Goal: Task Accomplishment & Management: Manage account settings

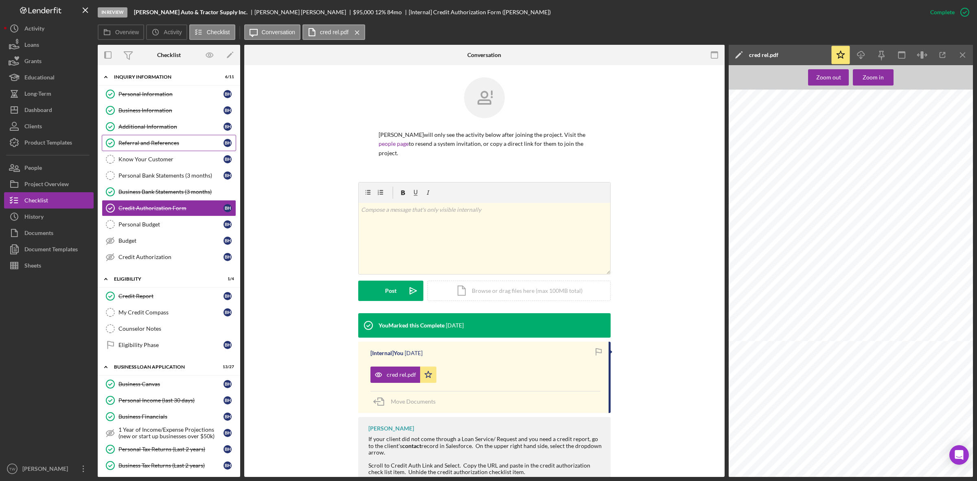
scroll to position [0, 83]
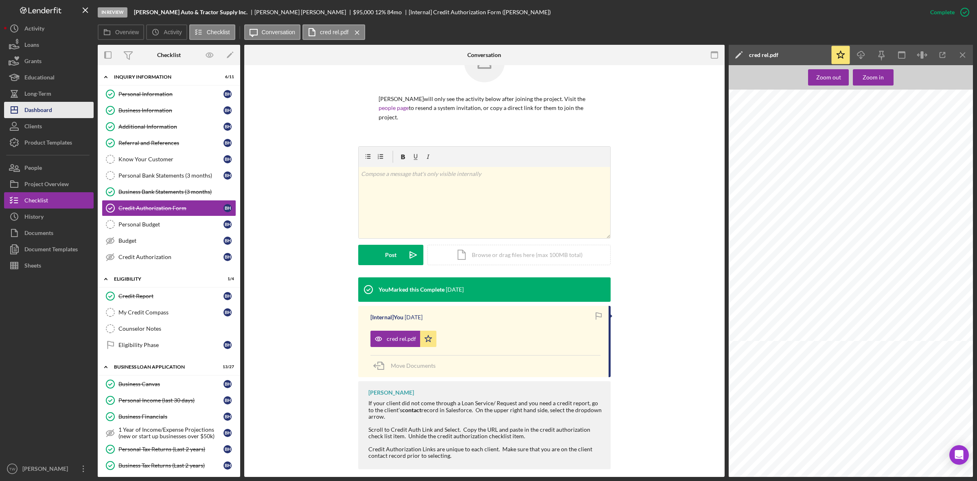
click at [49, 110] on div "Dashboard" at bounding box center [38, 111] width 28 height 18
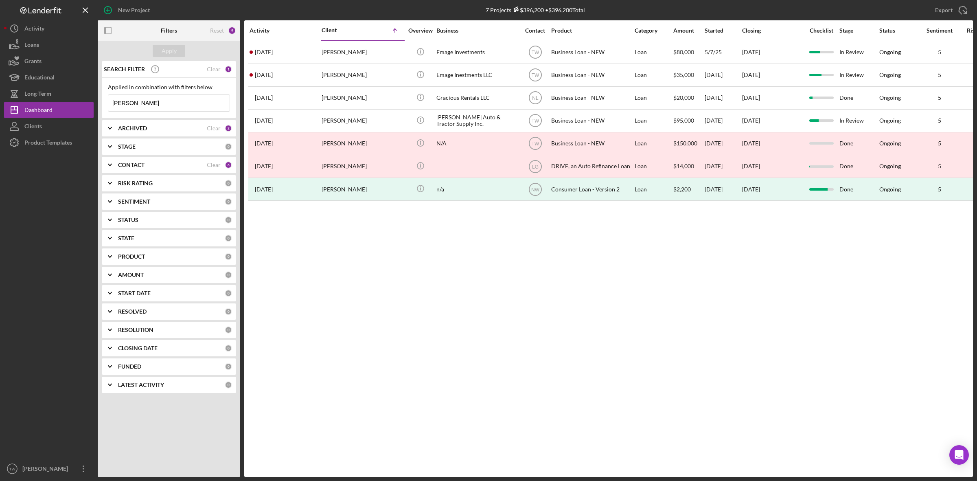
click at [146, 102] on input "[PERSON_NAME]" at bounding box center [168, 103] width 121 height 16
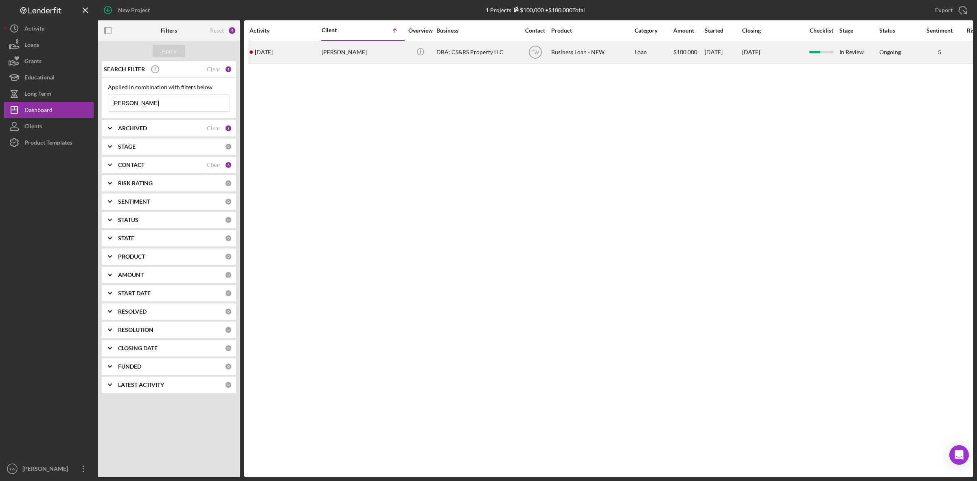
type input "[PERSON_NAME]"
click at [338, 51] on div "[PERSON_NAME]" at bounding box center [361, 53] width 81 height 22
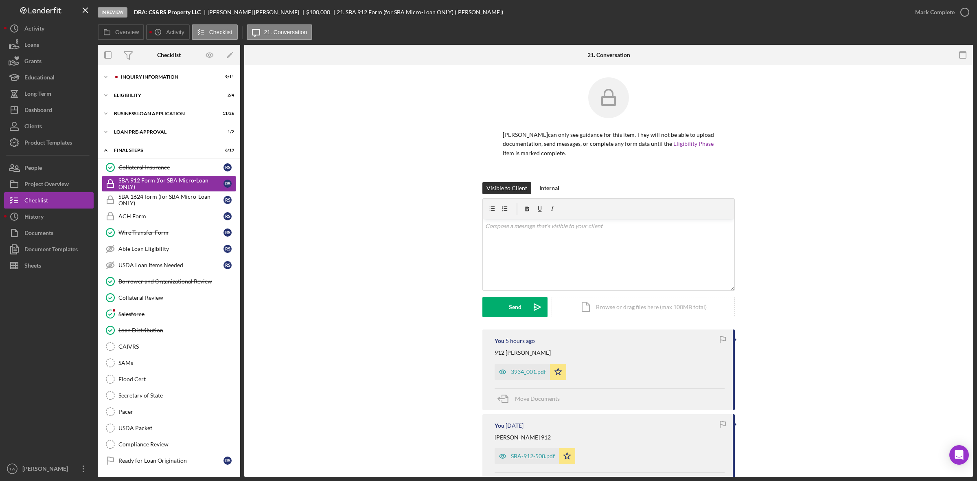
scroll to position [230, 0]
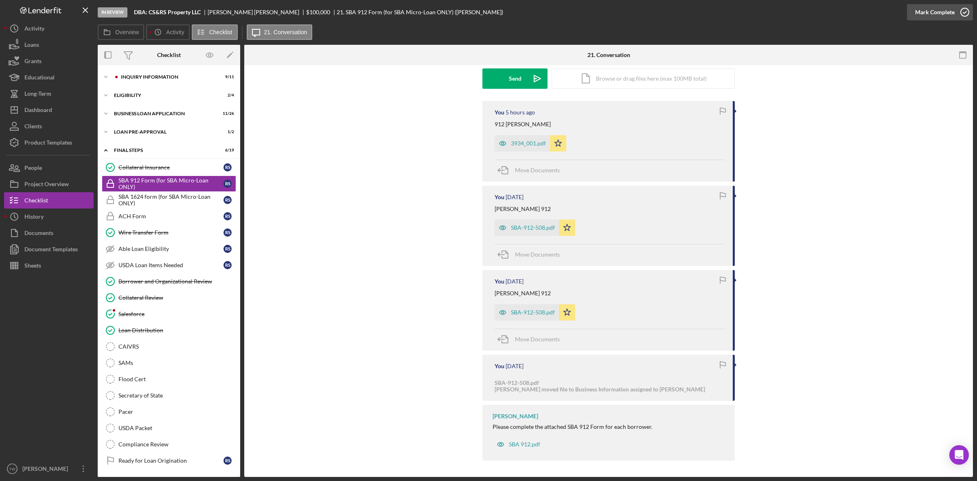
click at [929, 9] on div "Mark Complete" at bounding box center [934, 12] width 39 height 16
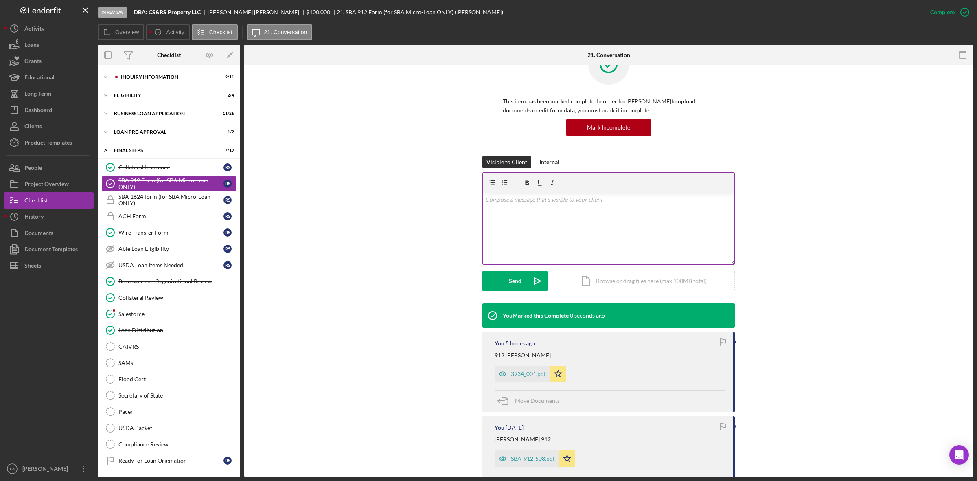
scroll to position [0, 0]
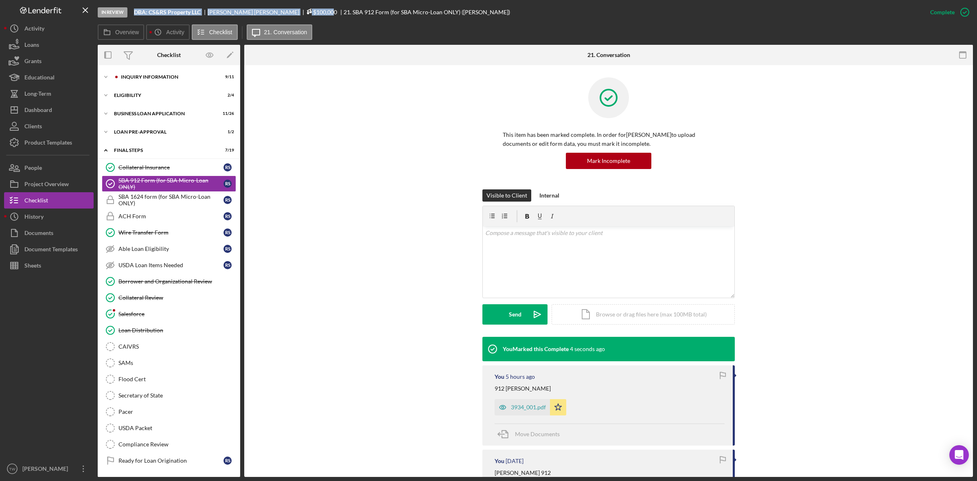
drag, startPoint x: 135, startPoint y: 11, endPoint x: 281, endPoint y: 11, distance: 146.1
click at [281, 11] on div "DBA: CS&RS Property LLC [PERSON_NAME] $100,000 $100,000 21. SBA 912 Form (for S…" at bounding box center [322, 12] width 376 height 7
copy div "DBA: CS&RS Property LLC [PERSON_NAME] $100,000 $100,00"
click at [158, 212] on link "ACH Form ACH Form R S" at bounding box center [169, 216] width 134 height 16
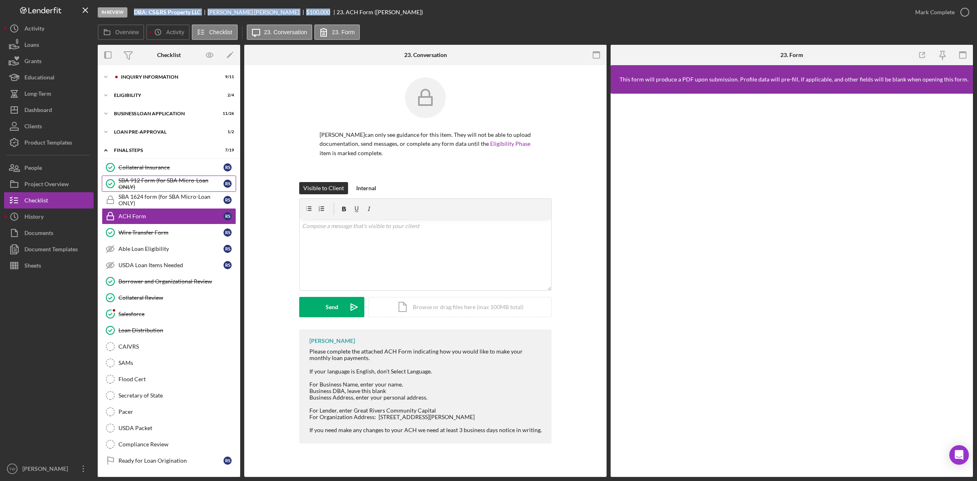
click at [162, 188] on div "SBA 912 Form (for SBA Micro-Loan ONLY)" at bounding box center [170, 183] width 105 height 13
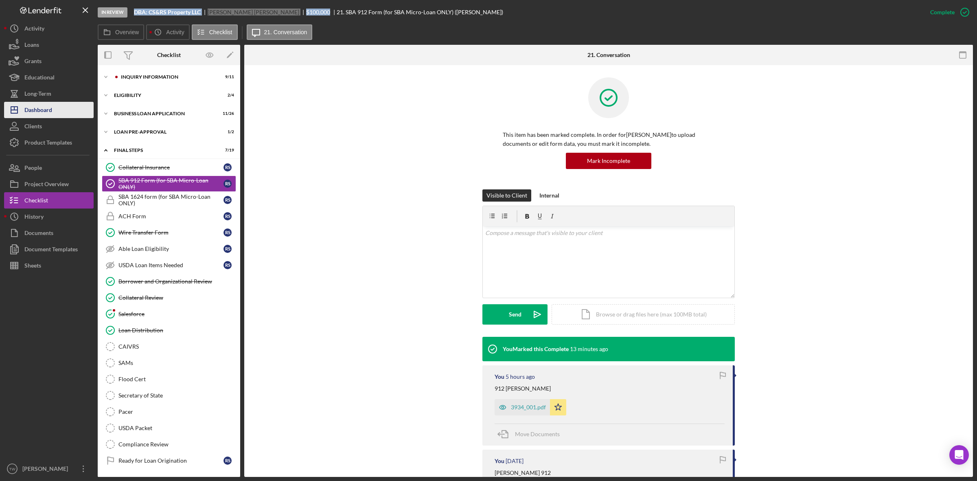
click at [41, 108] on div "Dashboard" at bounding box center [38, 111] width 28 height 18
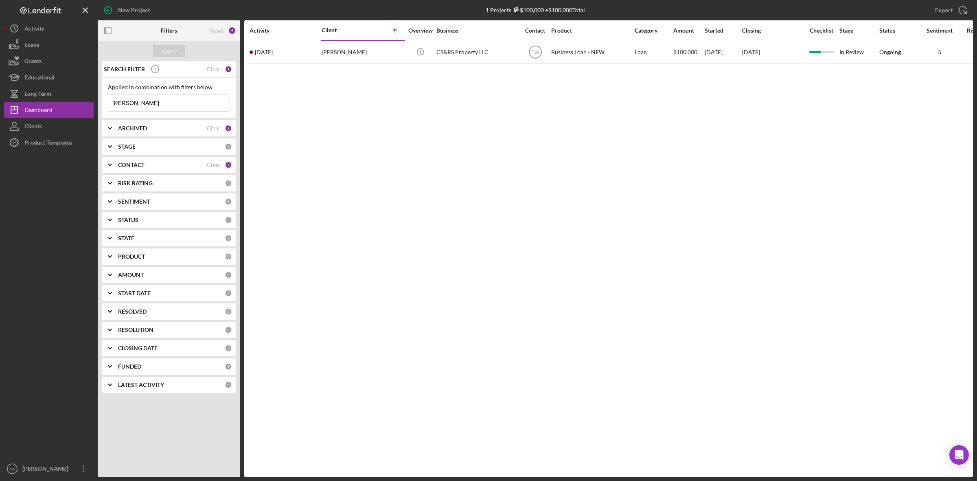
click at [150, 107] on input "[PERSON_NAME]" at bounding box center [168, 103] width 121 height 16
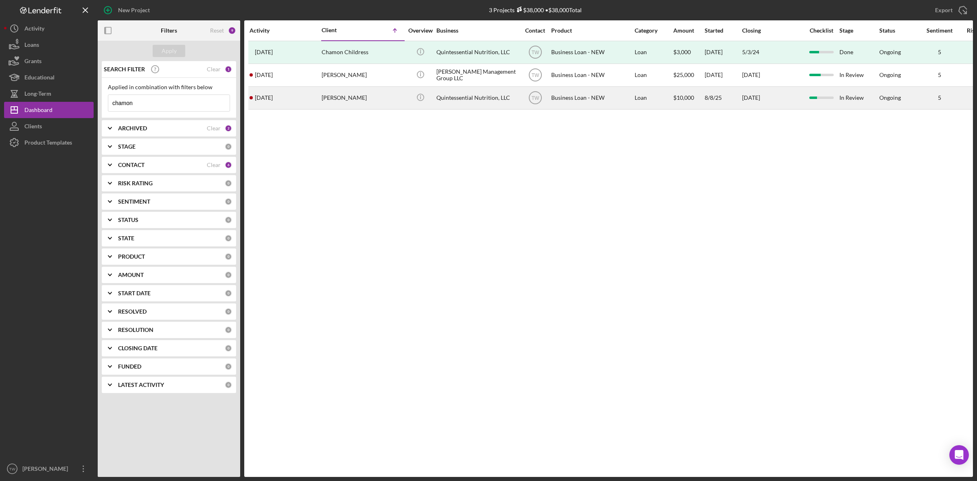
type input "chamon"
click at [341, 107] on div "[PERSON_NAME]" at bounding box center [361, 98] width 81 height 22
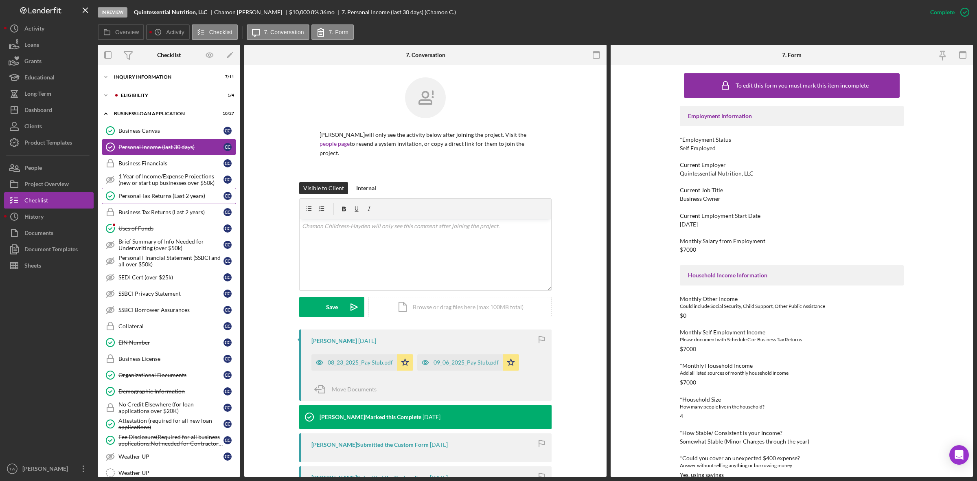
click at [157, 194] on div "Personal Tax Returns (Last 2 years)" at bounding box center [170, 195] width 105 height 7
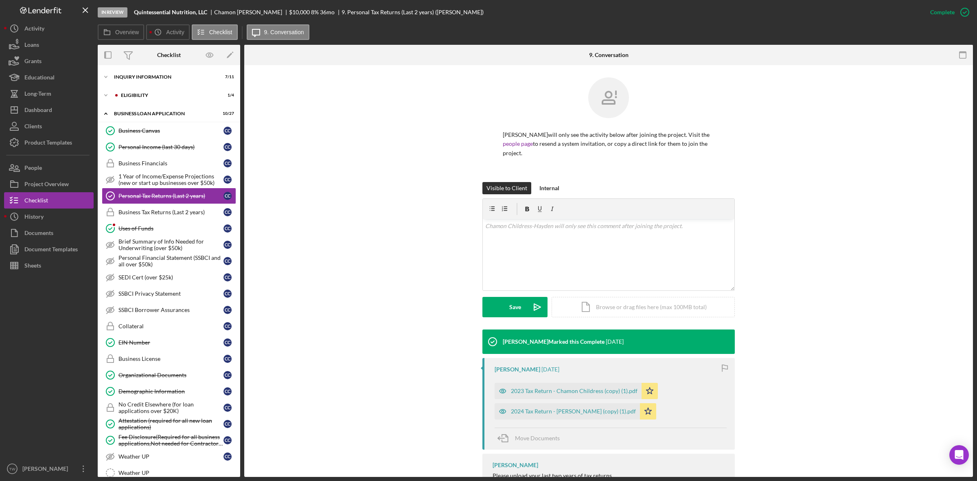
scroll to position [35, 0]
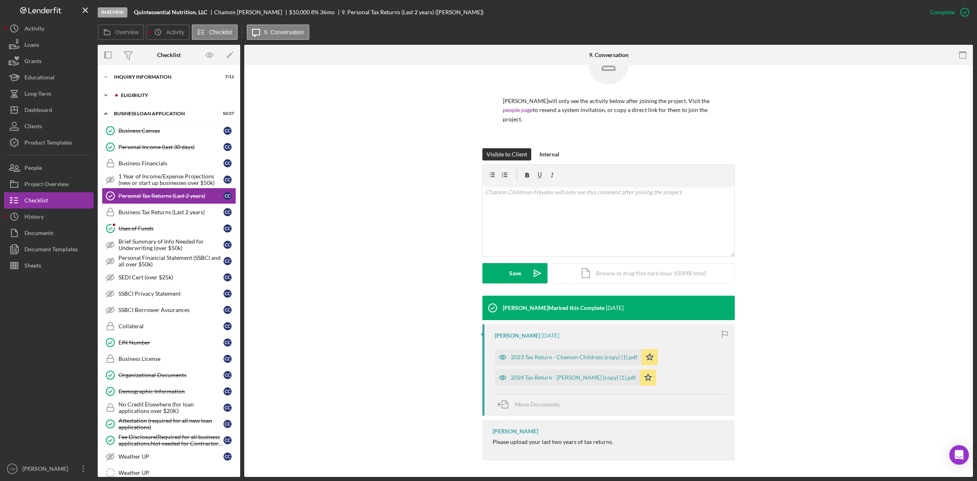
click at [141, 96] on div "ELIGIBILITY" at bounding box center [175, 95] width 109 height 5
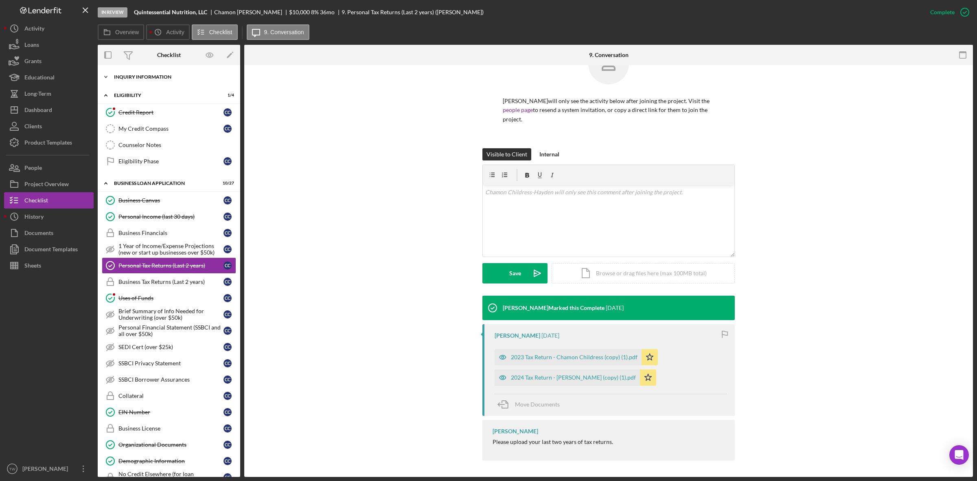
click at [141, 82] on div "Icon/Expander INQUIRY INFORMATION 7 / 11" at bounding box center [169, 77] width 142 height 16
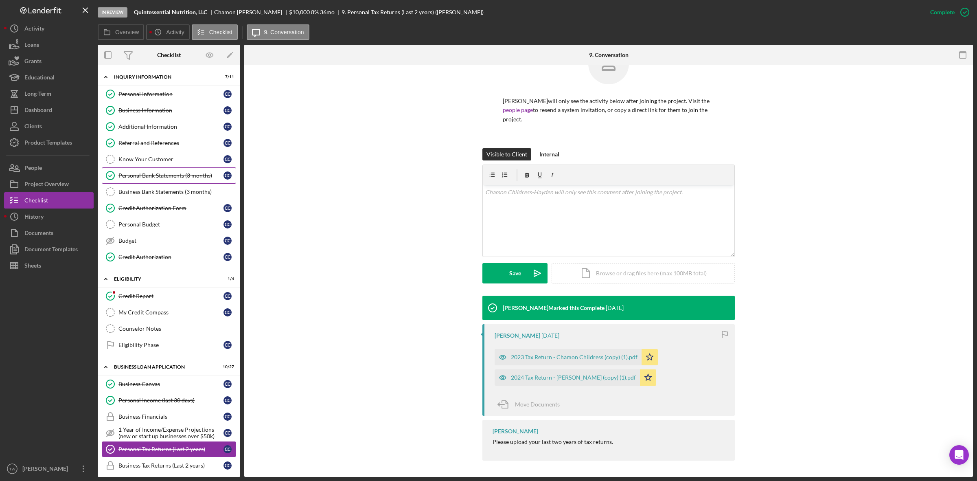
click at [153, 177] on div "Personal Bank Statements (3 months)" at bounding box center [170, 175] width 105 height 7
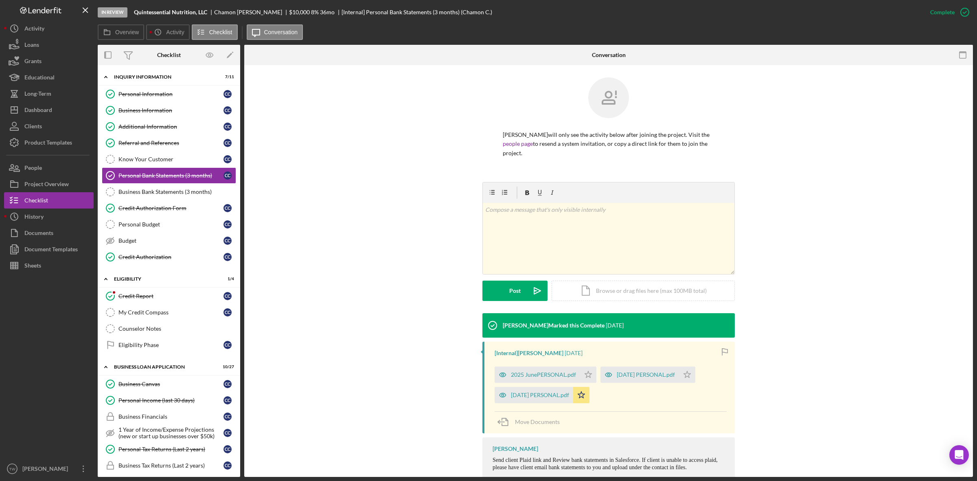
drag, startPoint x: 218, startPoint y: 11, endPoint x: 278, endPoint y: 15, distance: 59.6
click at [278, 15] on div "In Review Quintessential Nutrition, LLC Chamon Childress-[PERSON_NAME] $10,000 …" at bounding box center [510, 12] width 824 height 24
copy div "[PERSON_NAME]"
drag, startPoint x: 133, startPoint y: 10, endPoint x: 205, endPoint y: 17, distance: 72.4
click at [205, 17] on div "In Review Quintessential Nutrition, LLC Chamon Childress-[PERSON_NAME] $10,000 …" at bounding box center [510, 12] width 824 height 24
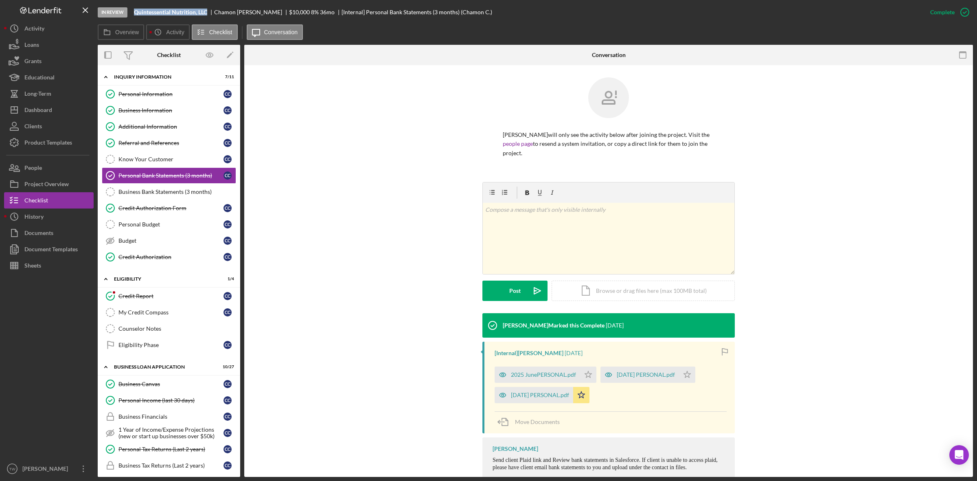
copy b "Quintessential Nutrition, LLC"
click at [133, 102] on link "Business Information Business Information C C" at bounding box center [169, 110] width 134 height 16
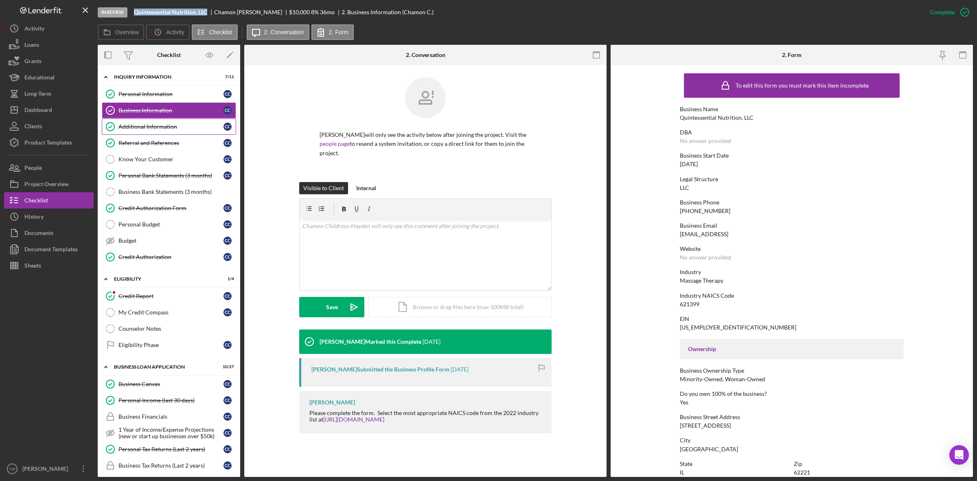
click at [142, 128] on div "Additional Information" at bounding box center [170, 126] width 105 height 7
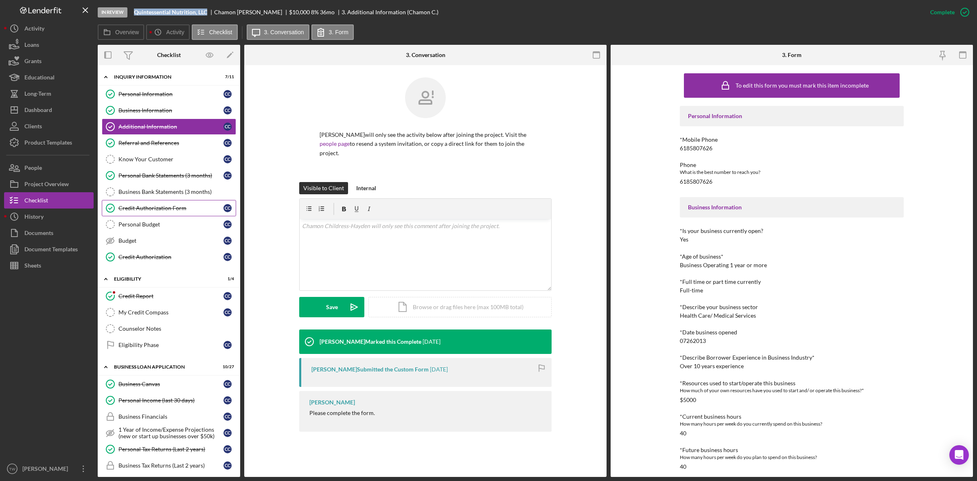
click at [186, 211] on div "Credit Authorization Form" at bounding box center [170, 208] width 105 height 7
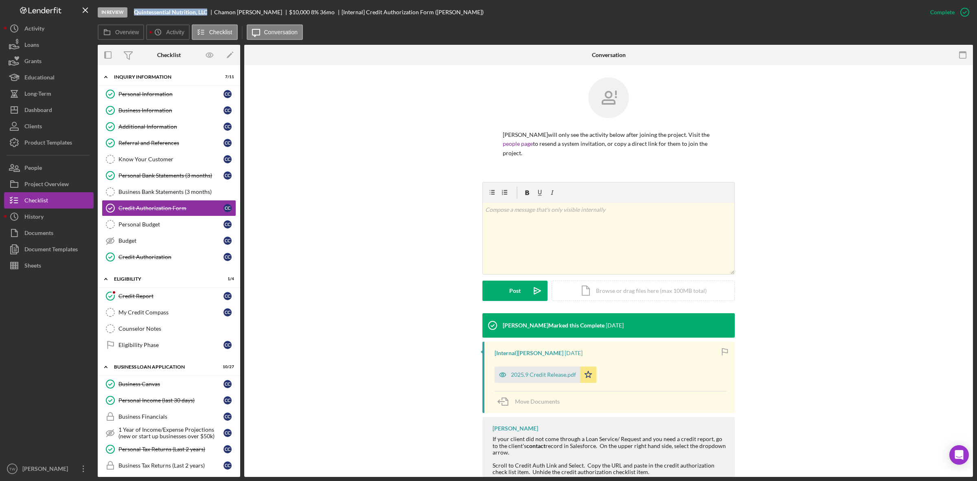
scroll to position [45, 0]
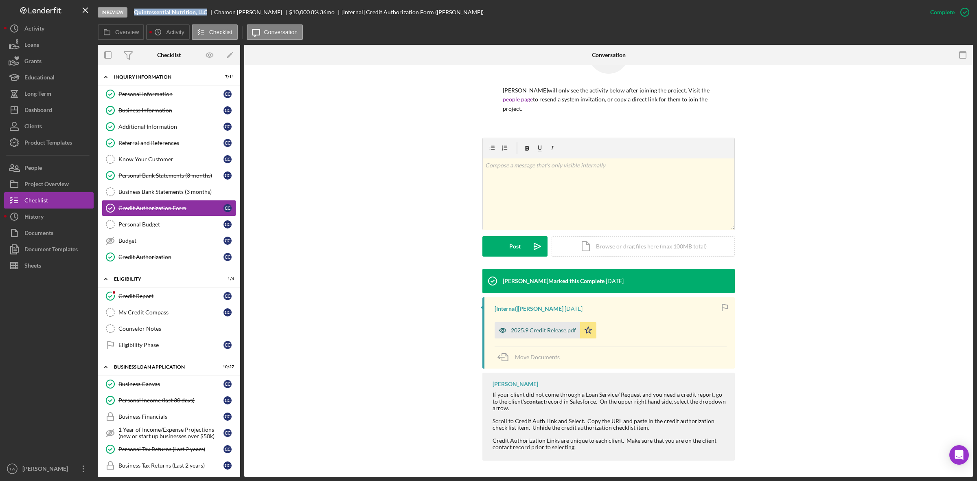
click at [540, 334] on div "2025.9 Credit Release.pdf" at bounding box center [536, 330] width 85 height 16
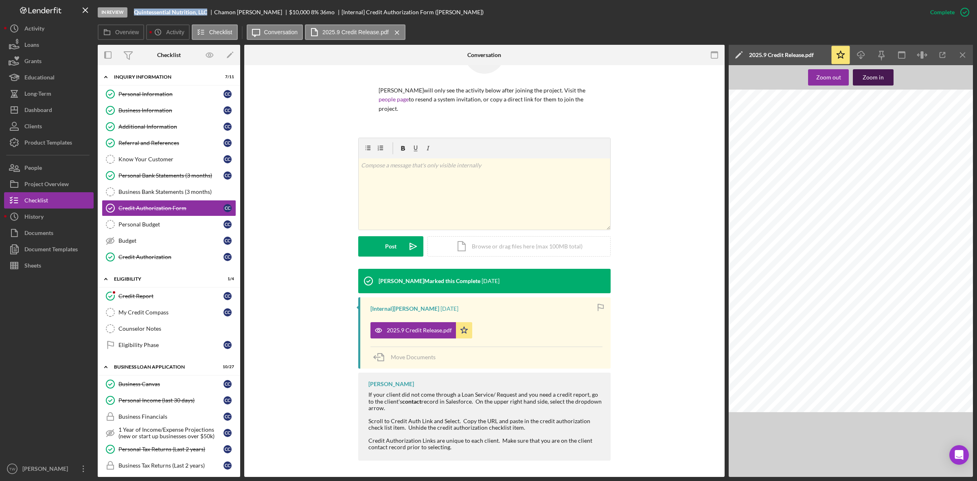
click at [865, 84] on div "Zoom in" at bounding box center [872, 77] width 21 height 16
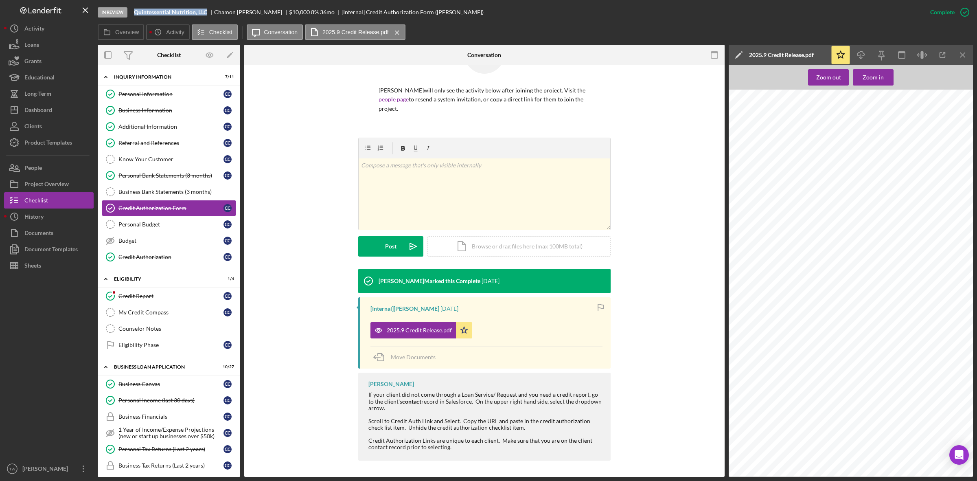
scroll to position [305, 0]
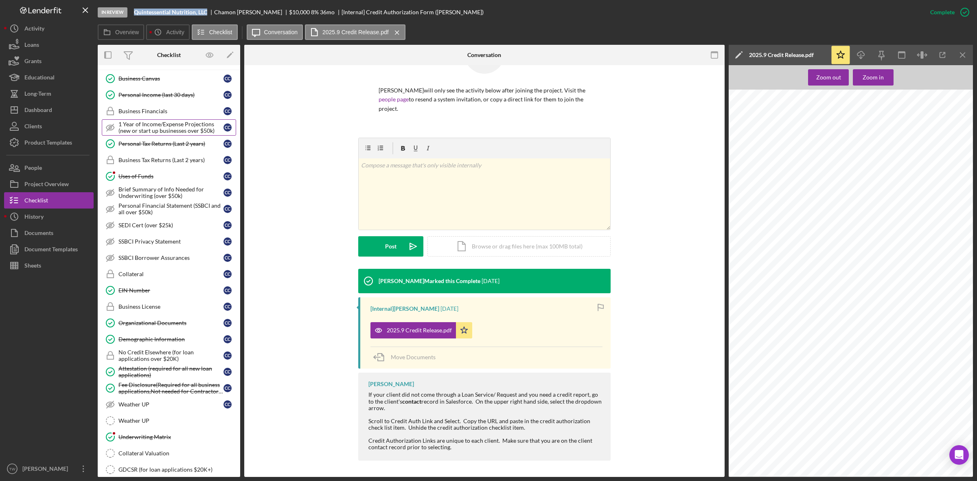
click at [157, 135] on link "1 Year of Income/Expense Projections (new or start up businesses over $50k) 1 Y…" at bounding box center [169, 127] width 134 height 16
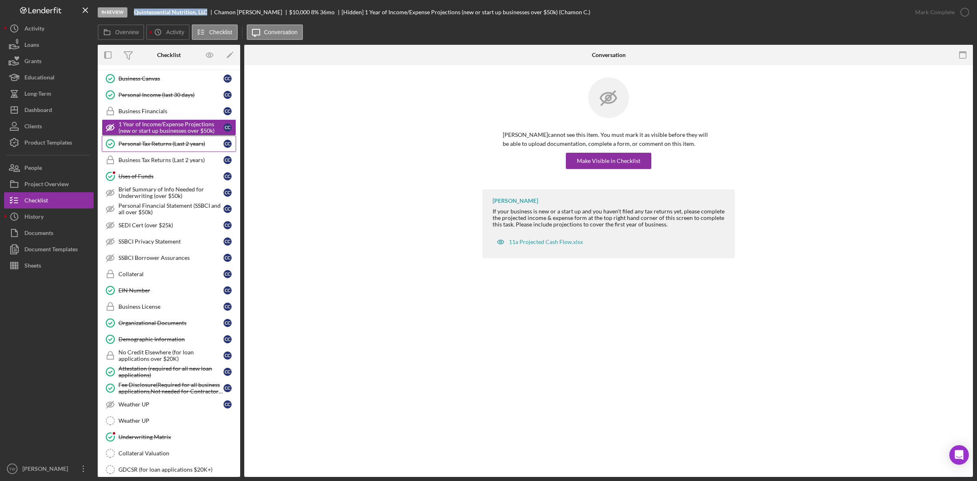
click at [162, 145] on div "Personal Tax Returns (Last 2 years)" at bounding box center [170, 143] width 105 height 7
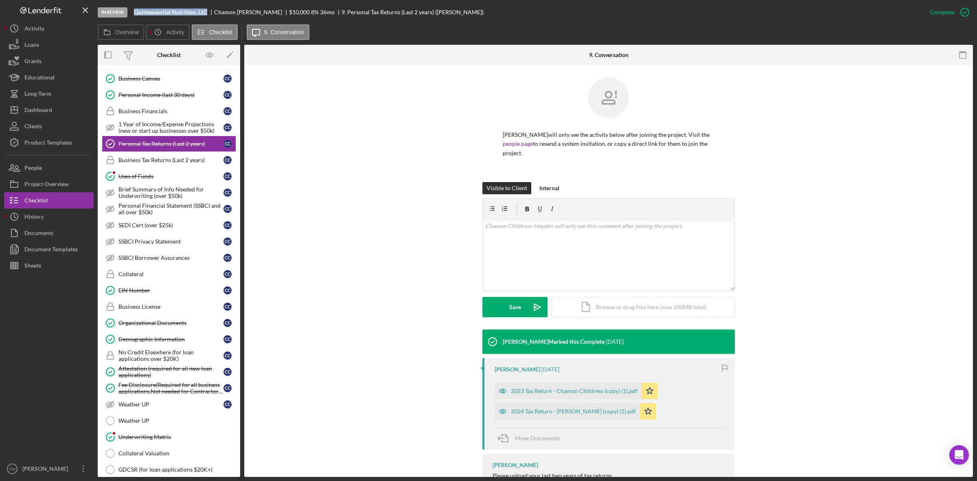
scroll to position [35, 0]
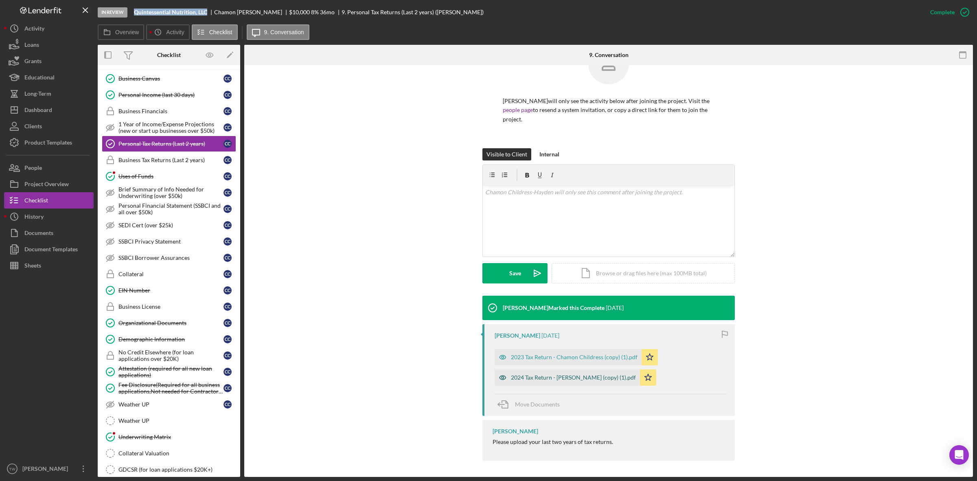
click at [555, 372] on div "2024 Tax Return - [PERSON_NAME] (copy) (1).pdf" at bounding box center [566, 377] width 145 height 16
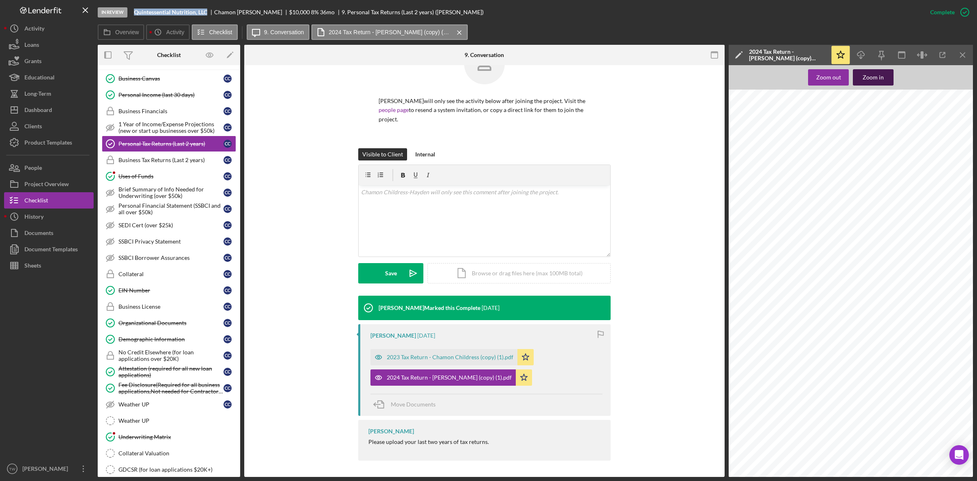
click at [871, 77] on div "Zoom in" at bounding box center [872, 77] width 21 height 16
click at [446, 359] on div "2023 Tax Return - Chamon Childress (copy) (1).pdf" at bounding box center [450, 357] width 127 height 7
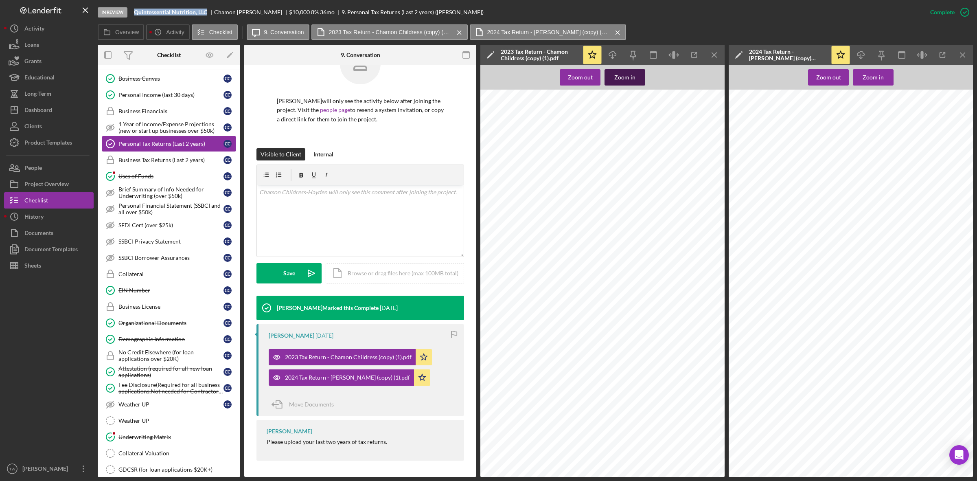
click at [629, 79] on div "Zoom in" at bounding box center [624, 77] width 21 height 16
click at [870, 80] on div "Zoom in" at bounding box center [872, 77] width 21 height 16
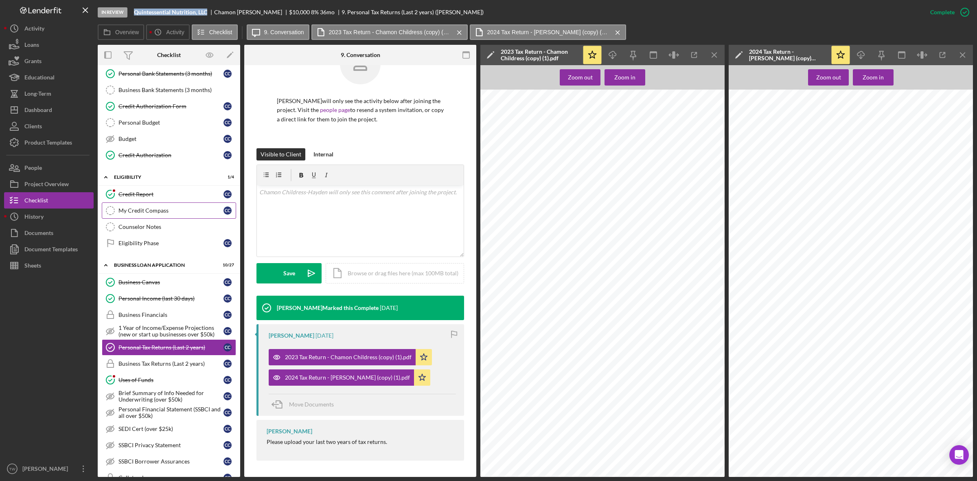
scroll to position [0, 0]
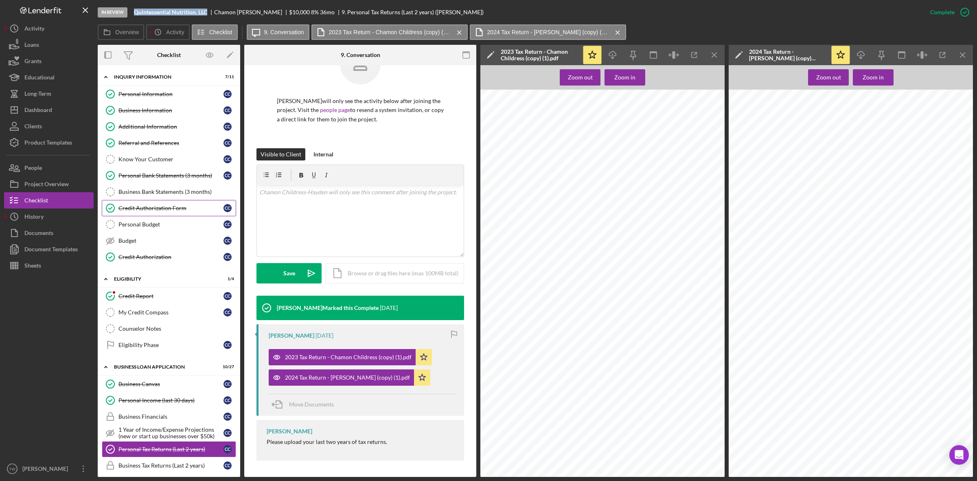
click at [167, 210] on div "Credit Authorization Form" at bounding box center [170, 208] width 105 height 7
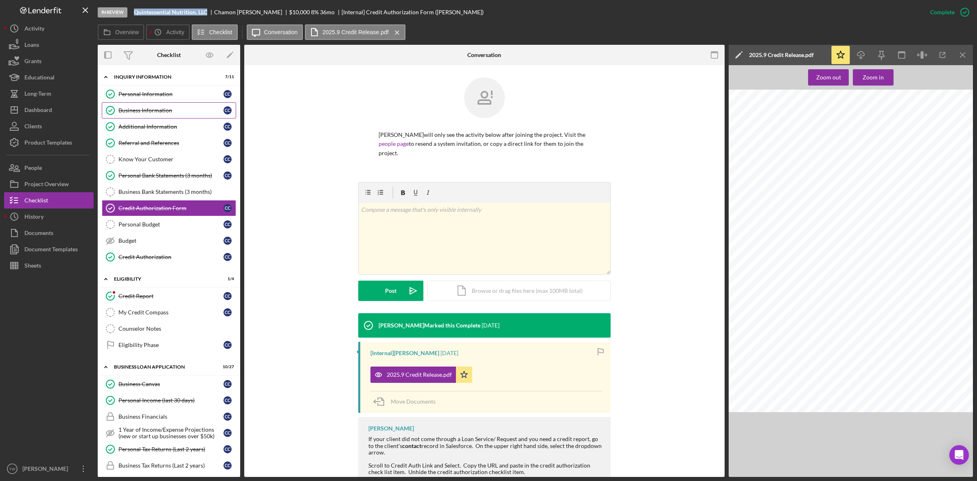
click at [144, 109] on div "Business Information" at bounding box center [170, 110] width 105 height 7
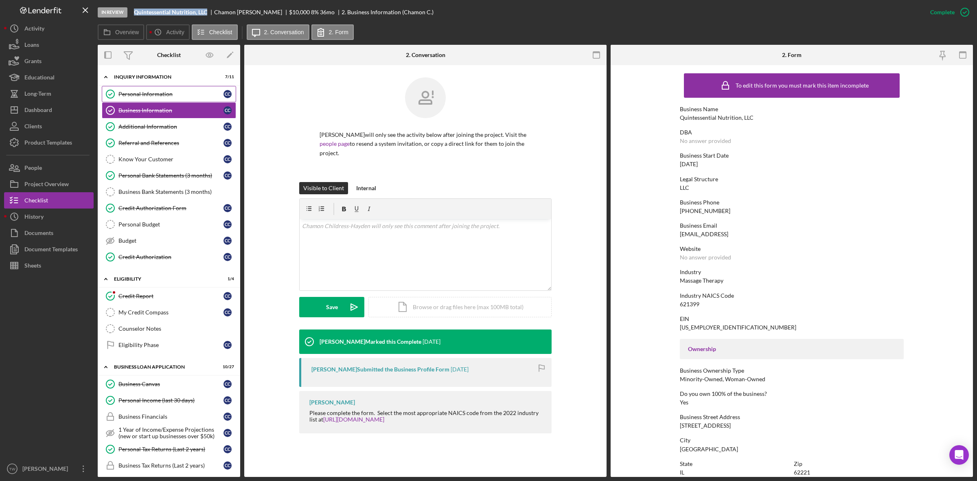
click at [157, 94] on div "Personal Information" at bounding box center [170, 94] width 105 height 7
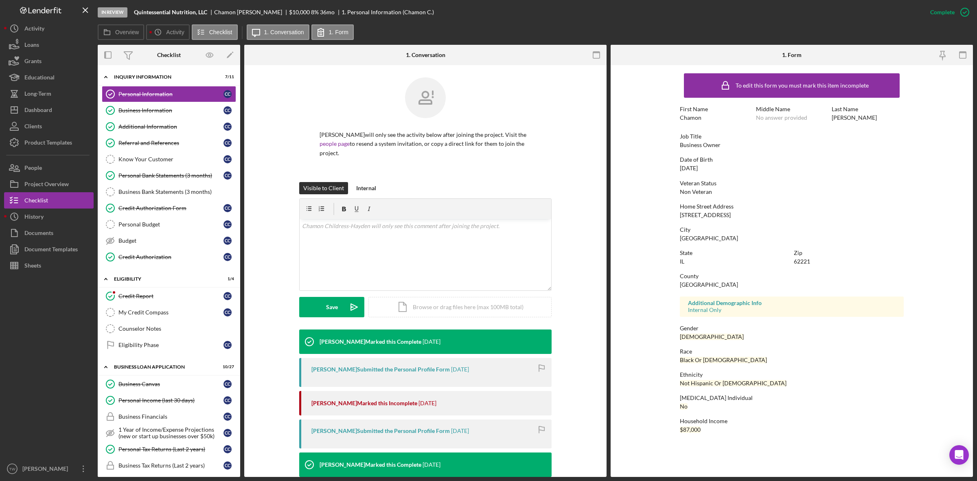
click at [697, 169] on div "[DATE]" at bounding box center [689, 168] width 18 height 7
copy div "[DATE]"
click at [718, 213] on div "[STREET_ADDRESS]" at bounding box center [705, 215] width 51 height 7
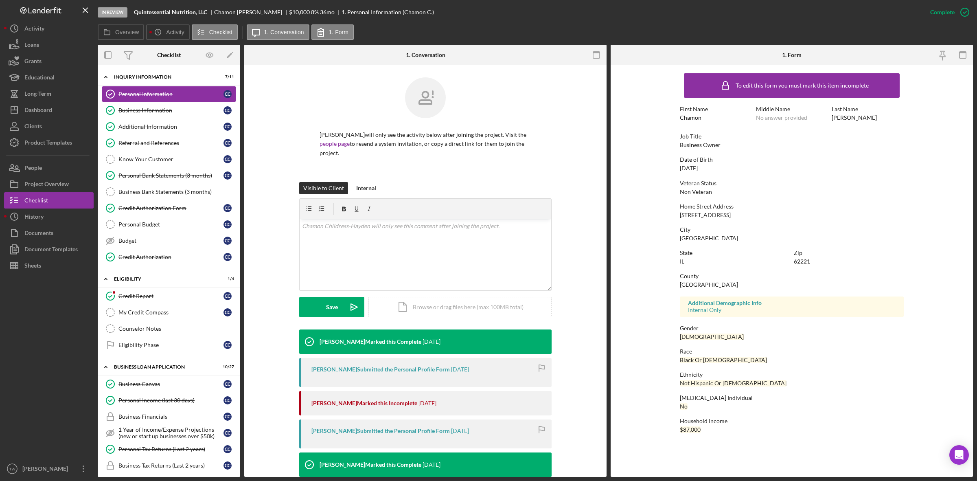
click at [718, 213] on div "[STREET_ADDRESS]" at bounding box center [705, 215] width 51 height 7
copy div "[STREET_ADDRESS]"
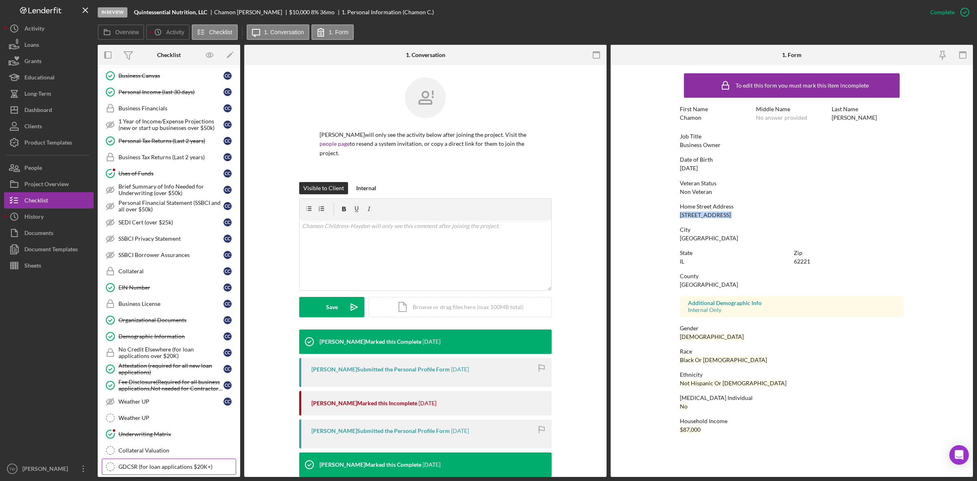
scroll to position [410, 0]
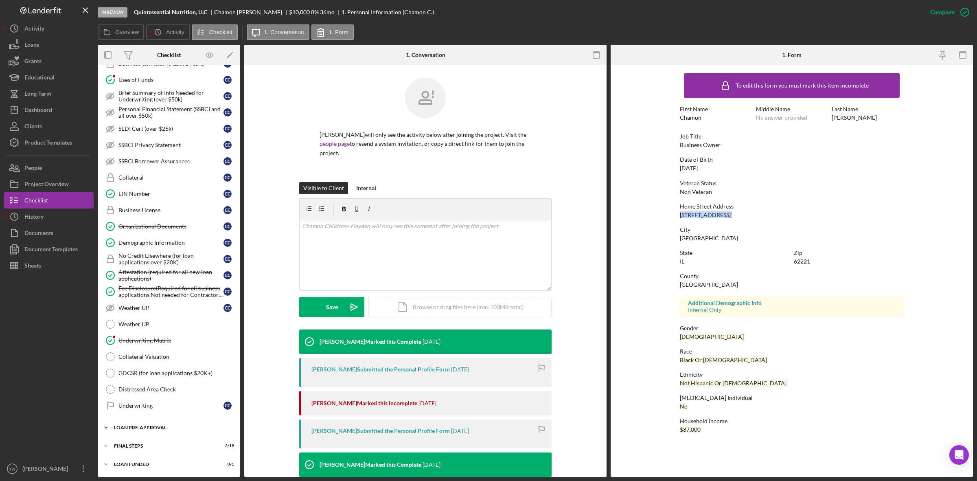
click at [145, 428] on div "LOAN PRE-APPROVAL" at bounding box center [172, 427] width 116 height 5
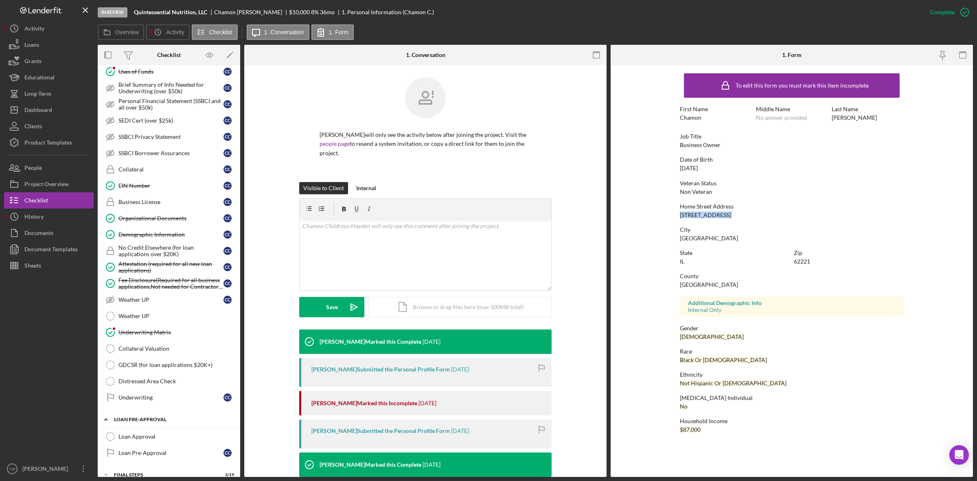
scroll to position [448, 0]
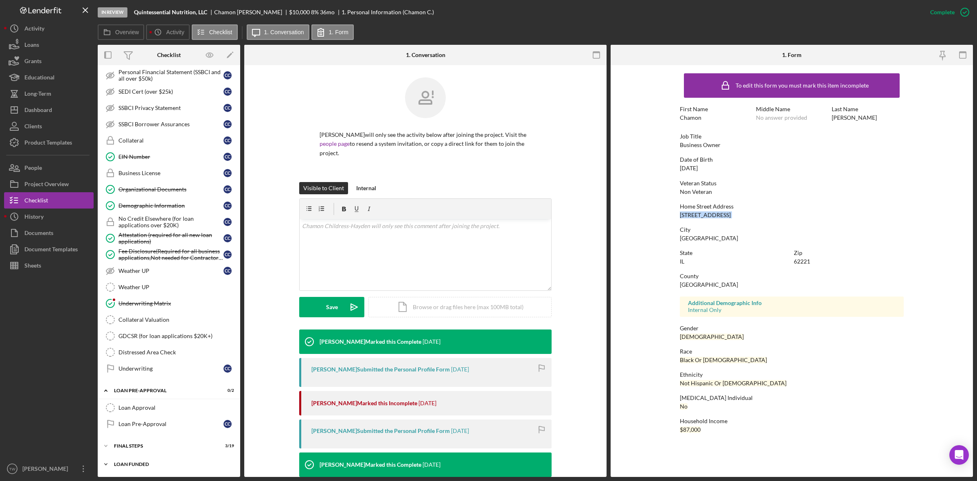
click at [142, 468] on div "Icon/Expander LOAN FUNDED 0 / 1" at bounding box center [169, 464] width 142 height 16
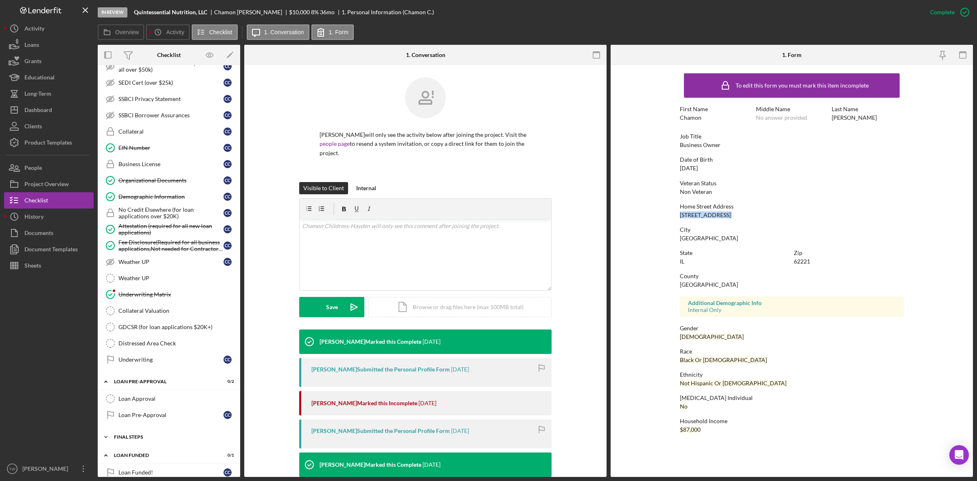
click at [142, 445] on div "Icon/Expander FINAL STEPS 3 / 19" at bounding box center [169, 436] width 142 height 16
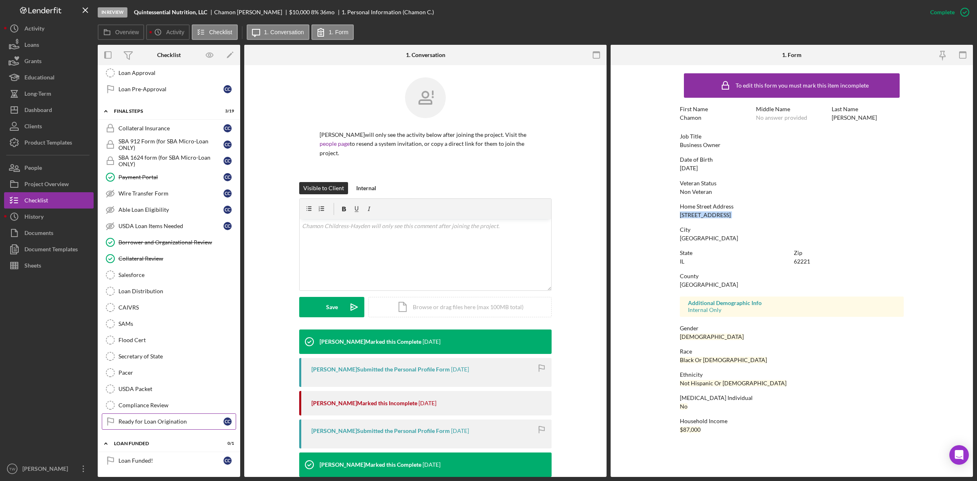
scroll to position [684, 0]
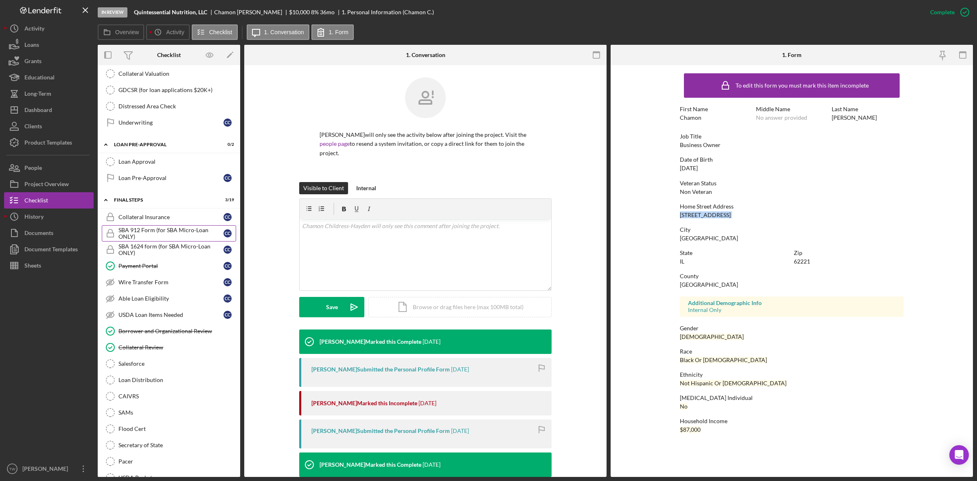
click at [163, 240] on div "SBA 912 Form (for SBA Micro-Loan ONLY)" at bounding box center [170, 233] width 105 height 13
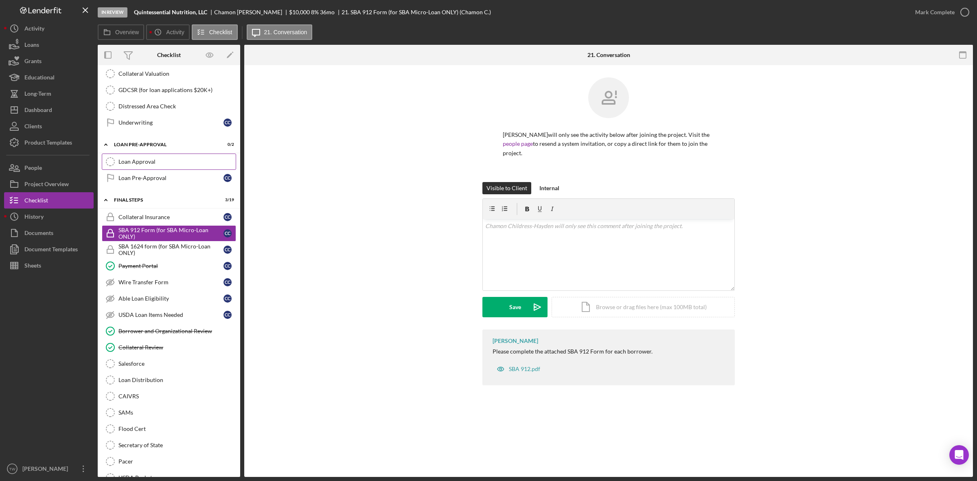
click at [139, 165] on div "Loan Approval" at bounding box center [176, 161] width 117 height 7
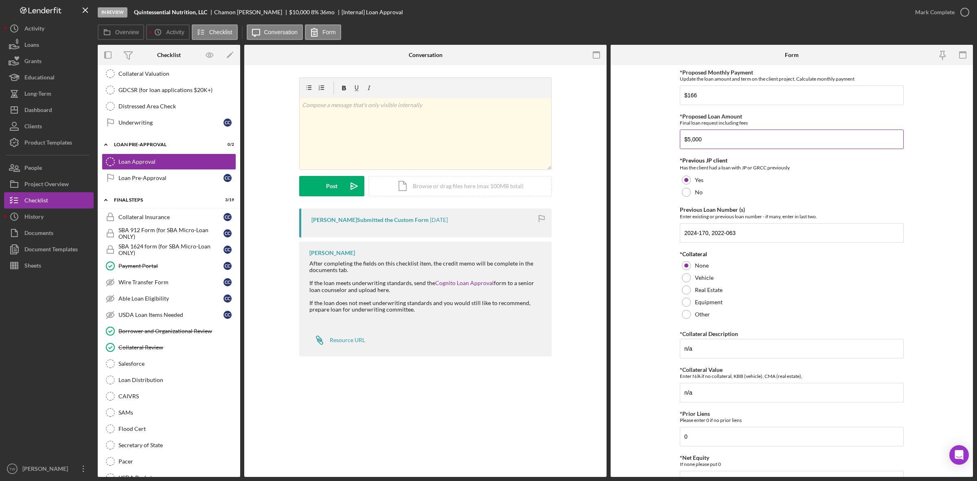
click at [726, 143] on input "$5,000" at bounding box center [792, 139] width 224 height 20
type input "$10,000"
drag, startPoint x: 597, startPoint y: 90, endPoint x: 534, endPoint y: 92, distance: 63.1
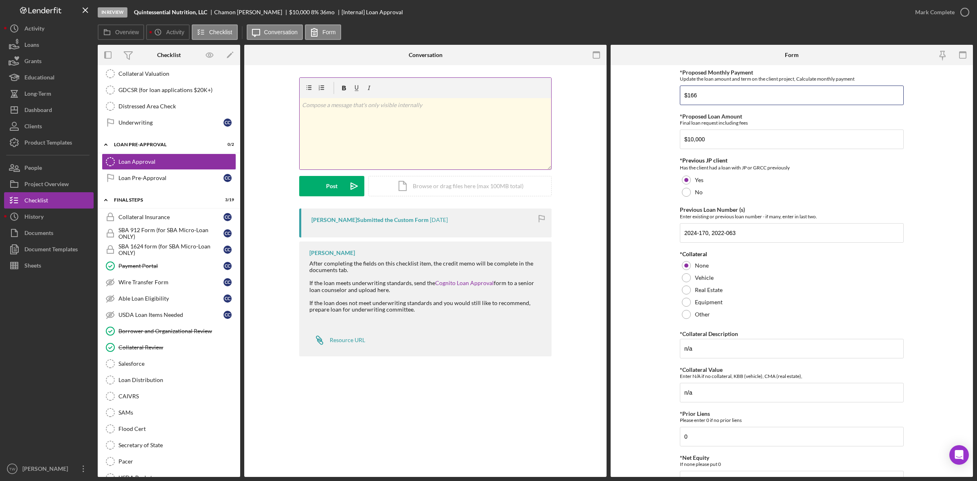
click at [534, 92] on div "Overview Internal Workflow Stage In Review Icon/Dropdown Arrow Archive (can una…" at bounding box center [535, 261] width 875 height 432
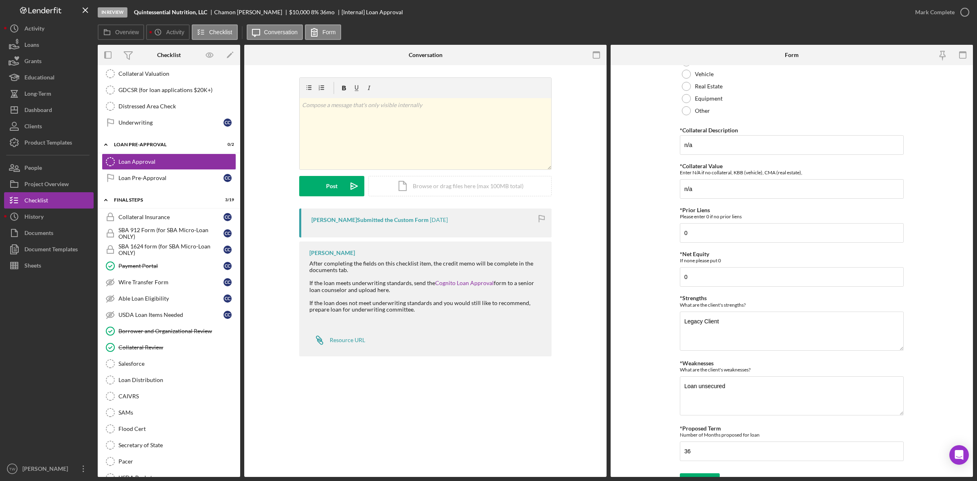
scroll to position [220, 0]
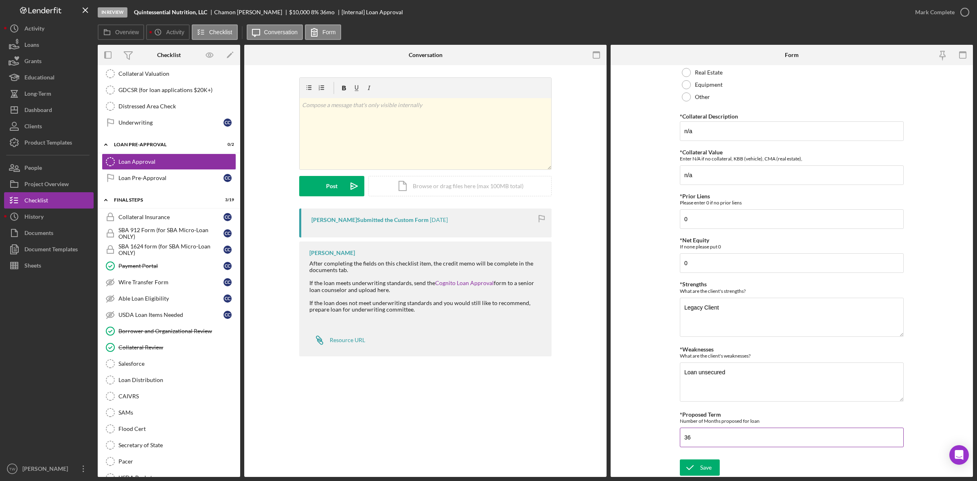
type input "$250"
click at [712, 439] on input "36" at bounding box center [792, 437] width 224 height 20
type input "48"
click at [700, 460] on div "Save" at bounding box center [705, 467] width 11 height 16
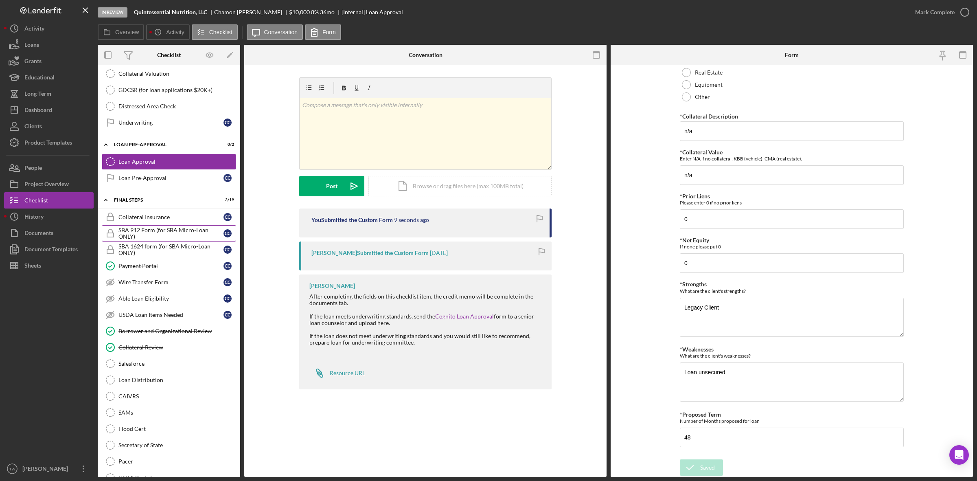
click at [153, 239] on div "SBA 912 Form (for SBA Micro-Loan ONLY)" at bounding box center [170, 233] width 105 height 13
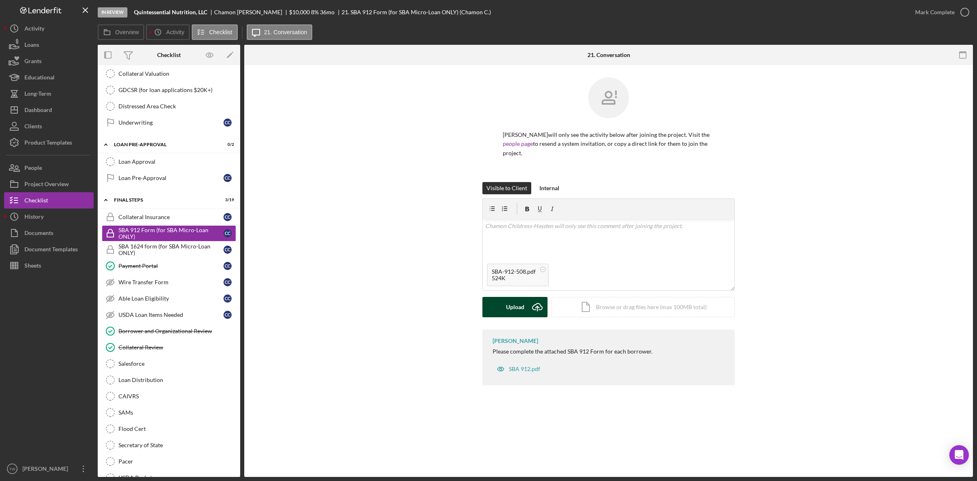
click at [520, 314] on div "Upload" at bounding box center [515, 307] width 18 height 20
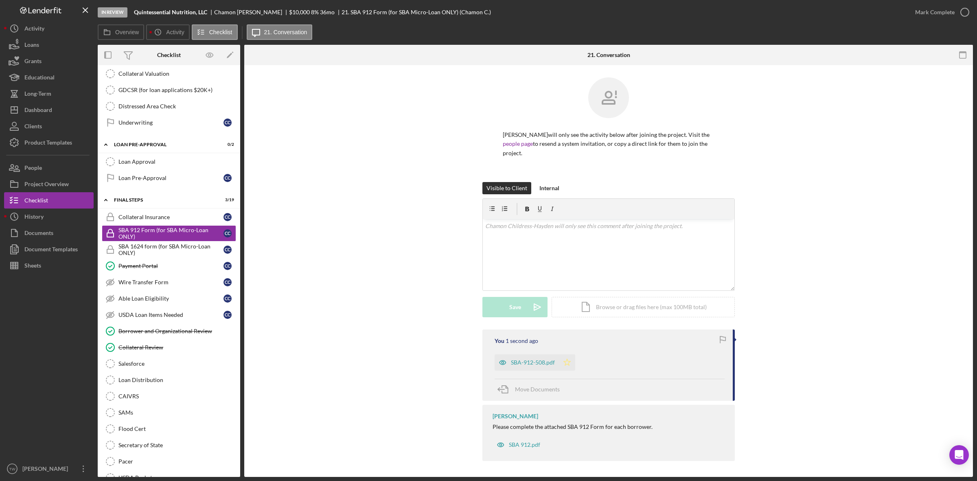
click at [570, 361] on icon "Icon/Star" at bounding box center [567, 362] width 16 height 16
click at [938, 9] on div "Mark Complete" at bounding box center [934, 12] width 39 height 16
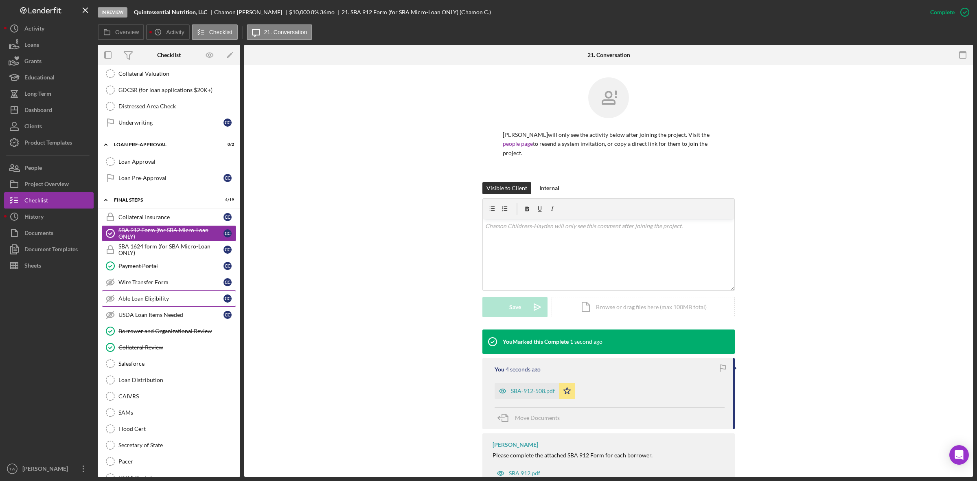
scroll to position [583, 0]
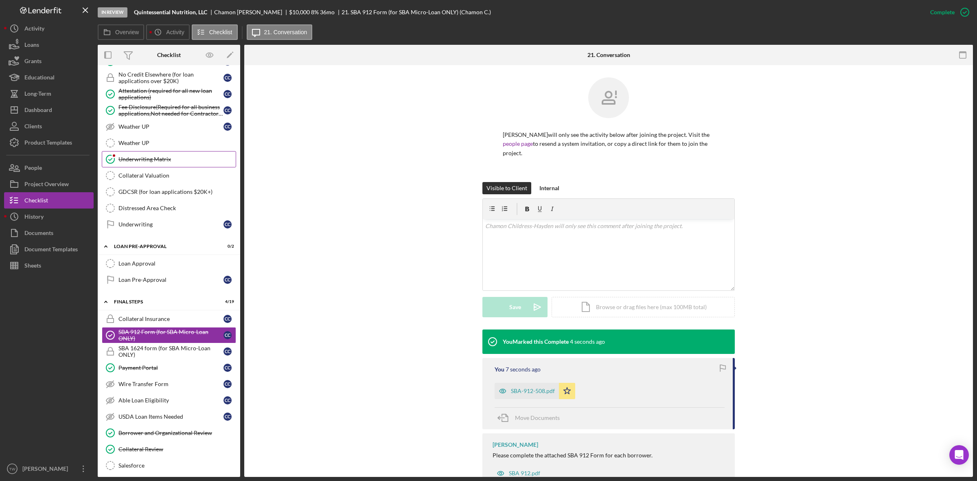
click at [164, 162] on link "Underwriting Matrix Underwriting Matrix" at bounding box center [169, 159] width 134 height 16
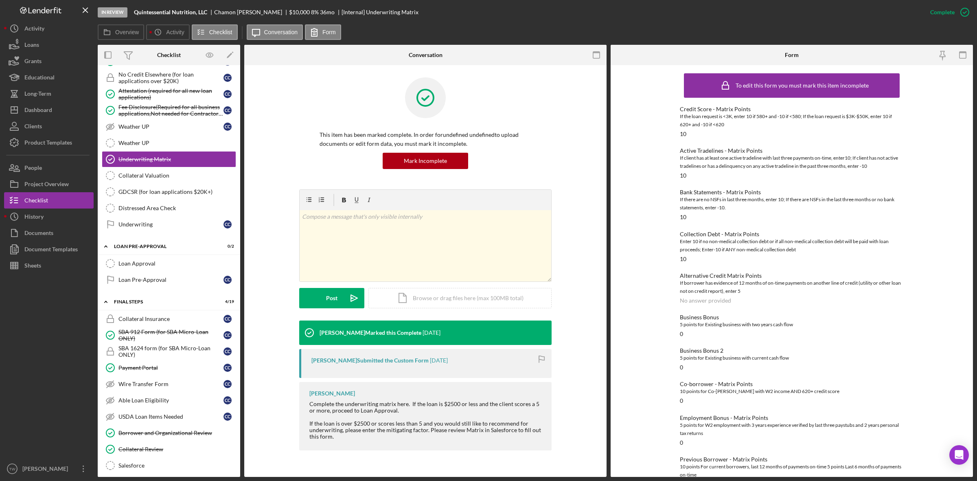
scroll to position [786, 0]
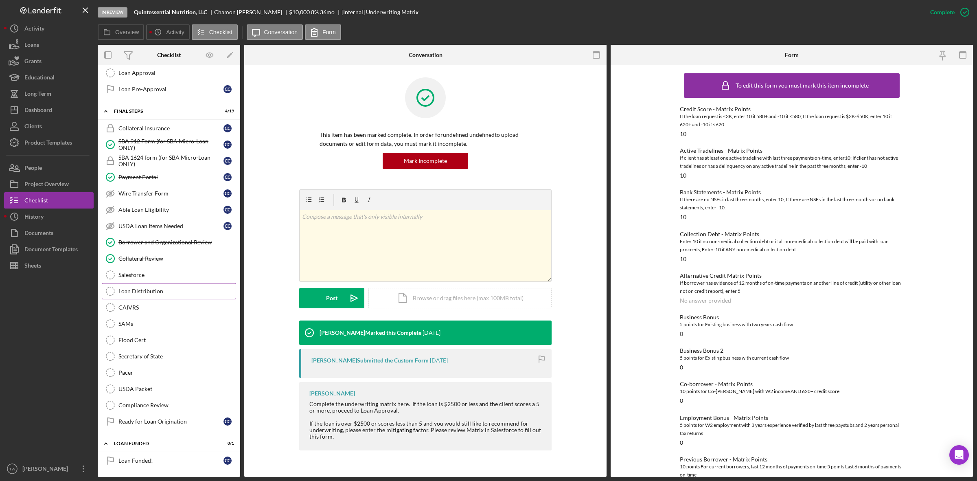
click at [171, 291] on div "Loan Distribution" at bounding box center [176, 291] width 117 height 7
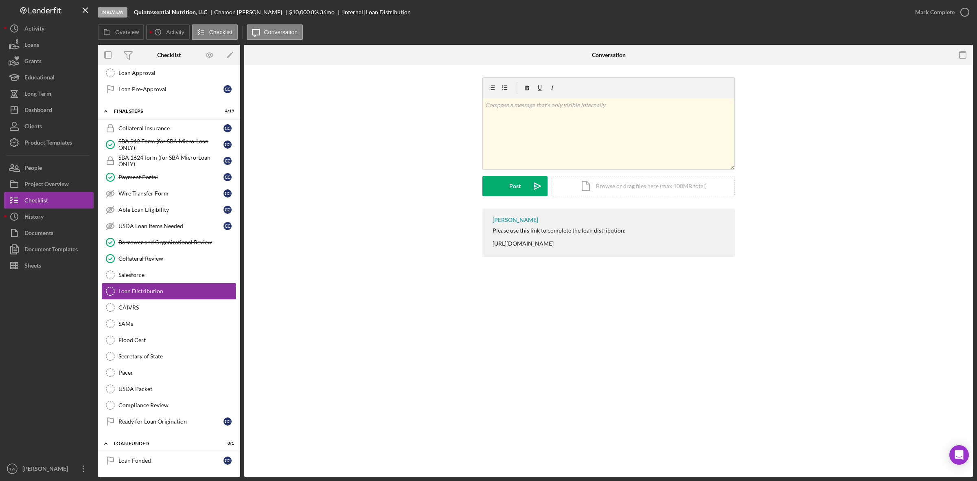
scroll to position [684, 0]
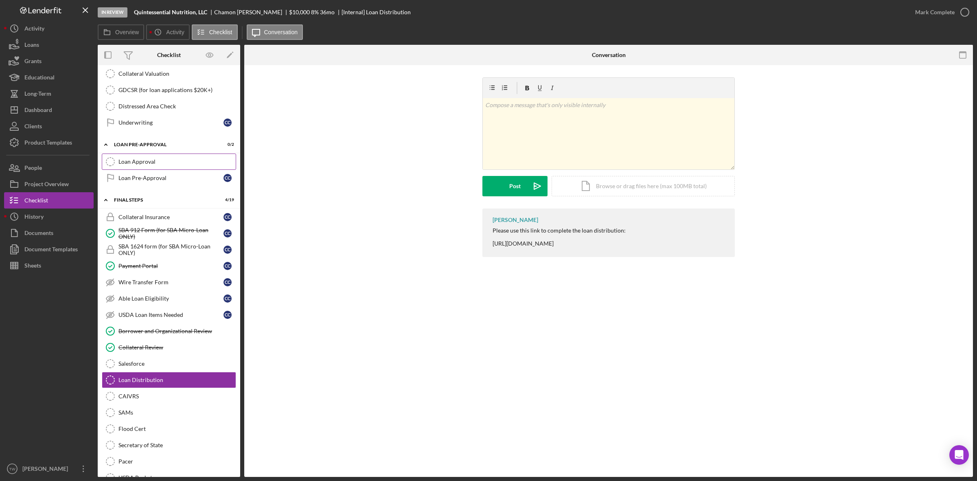
click at [182, 165] on div "Loan Approval" at bounding box center [176, 161] width 117 height 7
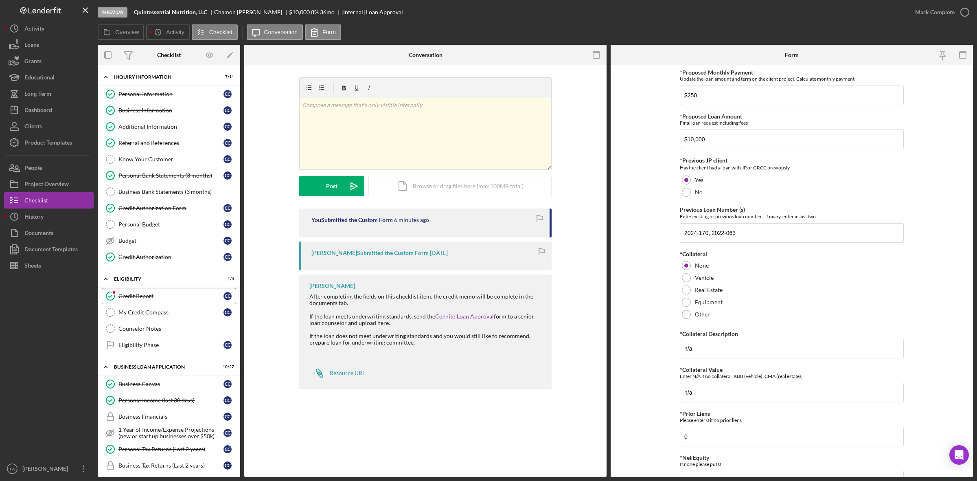
click at [143, 303] on link "Credit Report Credit Report C C" at bounding box center [169, 296] width 134 height 16
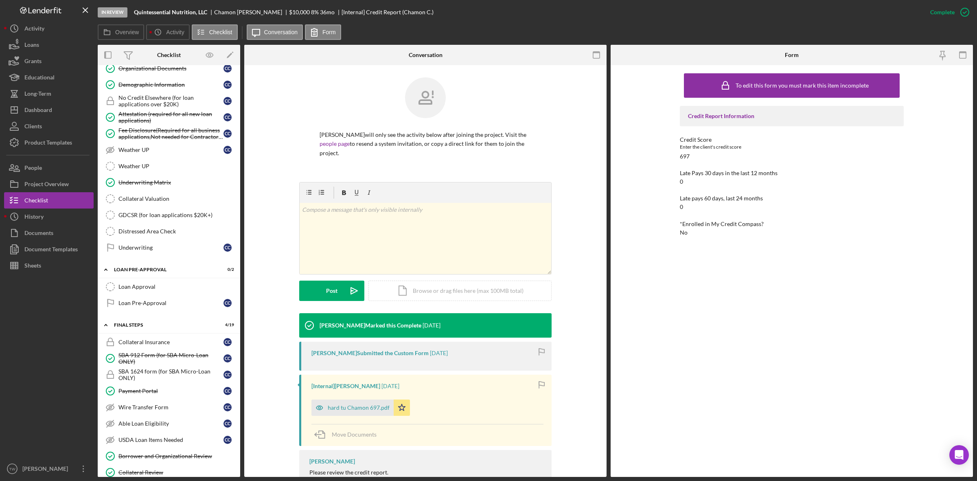
scroll to position [763, 0]
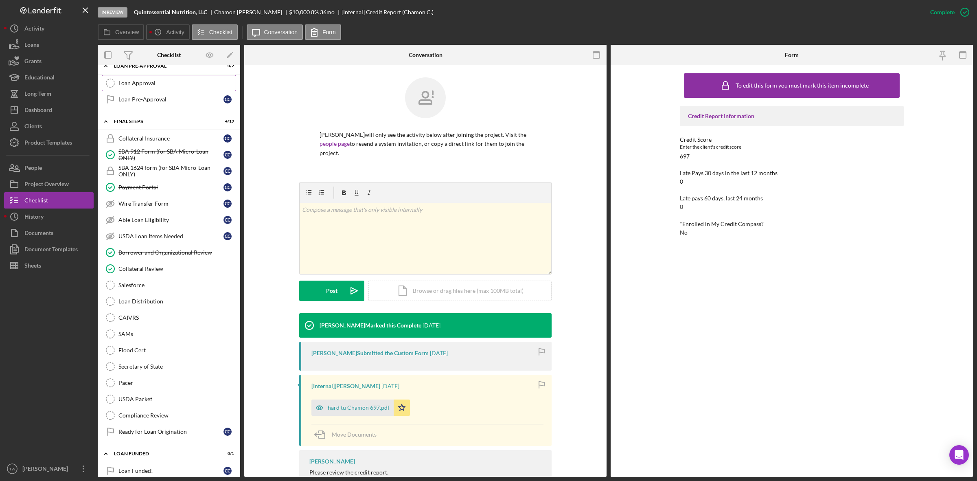
click at [151, 86] on div "Loan Approval" at bounding box center [176, 83] width 117 height 7
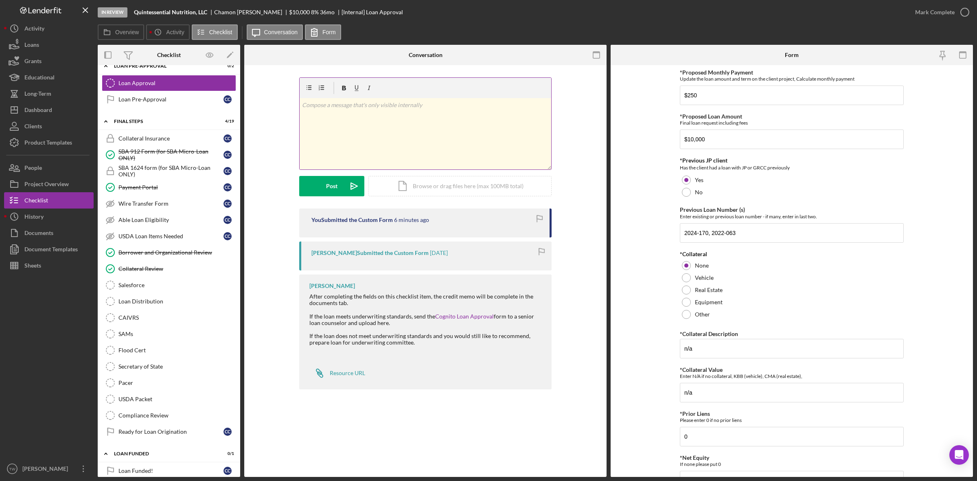
click at [369, 137] on div "v Color teal Color pink Remove color Add row above Add row below Add column bef…" at bounding box center [424, 133] width 251 height 71
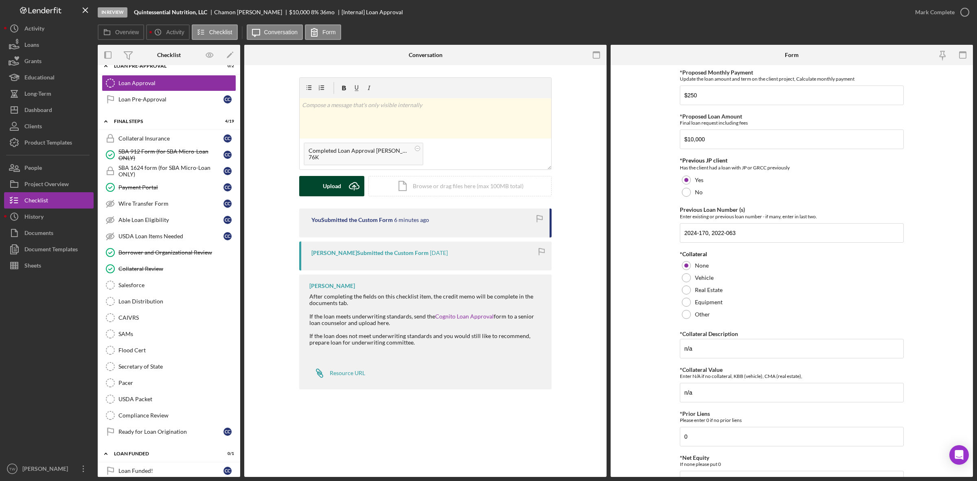
click at [326, 192] on div "Upload" at bounding box center [332, 186] width 18 height 20
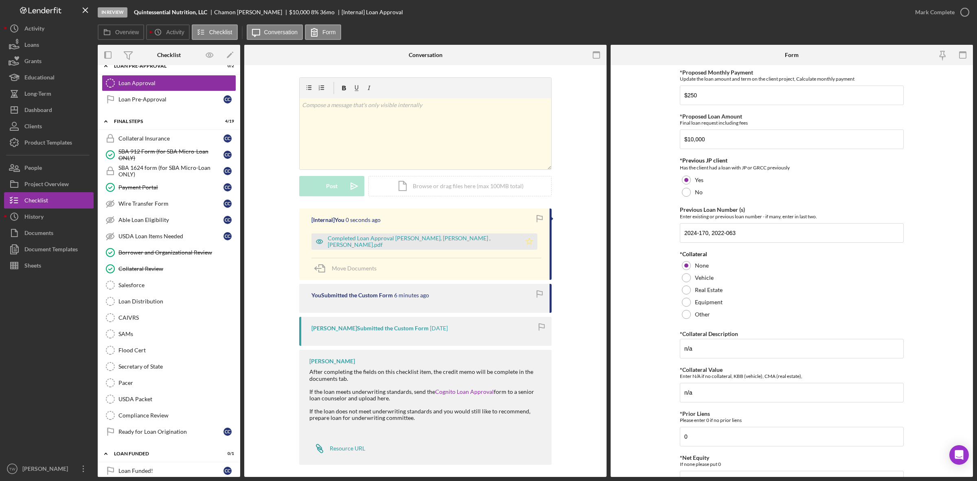
click at [523, 243] on icon "Icon/Star" at bounding box center [529, 241] width 16 height 16
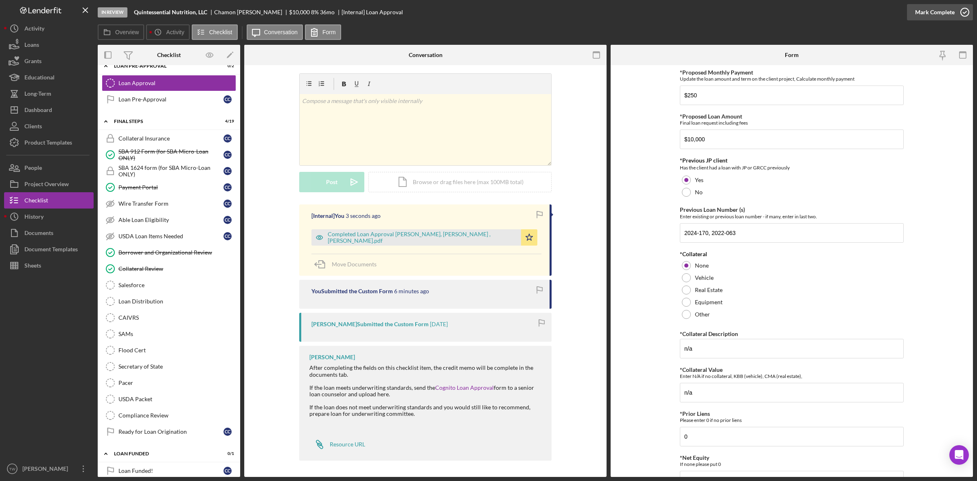
click at [946, 15] on div "Mark Complete" at bounding box center [934, 12] width 39 height 16
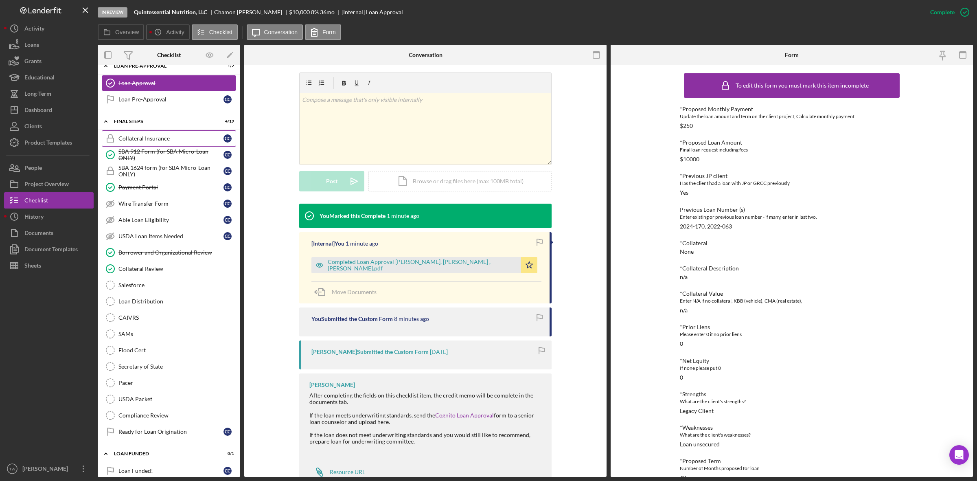
scroll to position [559, 0]
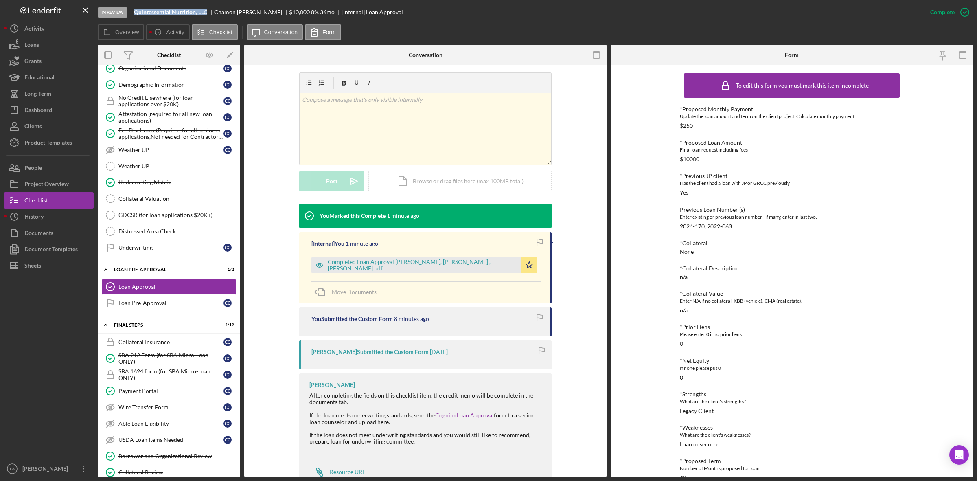
drag, startPoint x: 134, startPoint y: 10, endPoint x: 208, endPoint y: 10, distance: 73.6
click at [208, 10] on div "In Review Quintessential Nutrition, LLC Chamon Childress-[PERSON_NAME] $10,000 …" at bounding box center [510, 12] width 824 height 24
copy b "Quintessential Nutrition, LLC"
drag, startPoint x: 215, startPoint y: 13, endPoint x: 286, endPoint y: 13, distance: 71.2
click at [282, 9] on div "[PERSON_NAME]" at bounding box center [251, 12] width 75 height 7
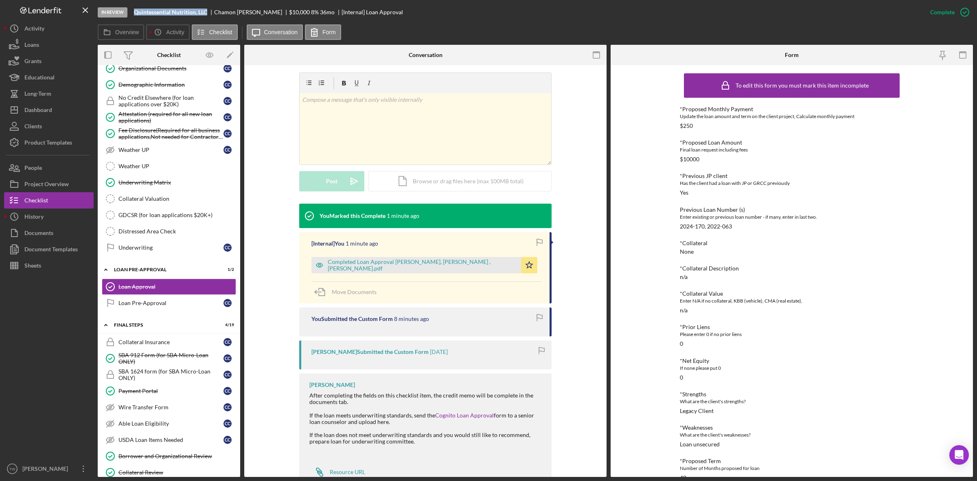
copy div "[PERSON_NAME]"
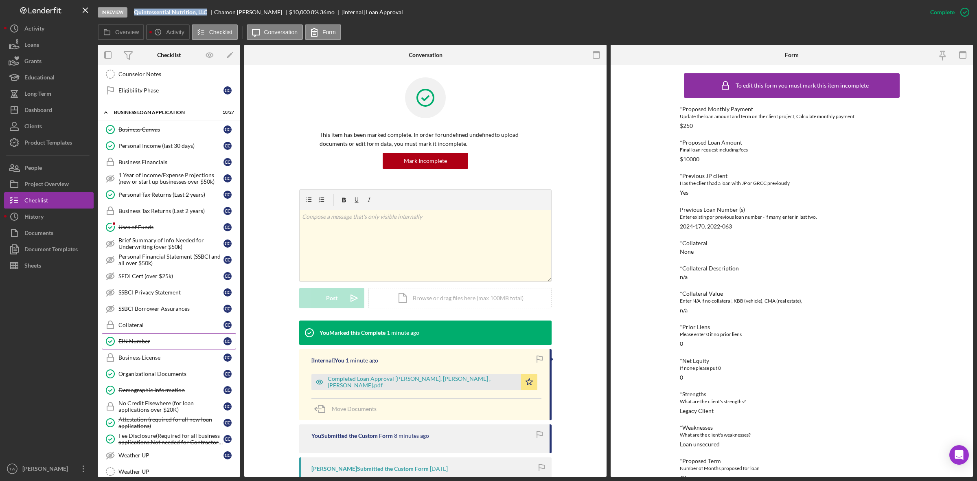
scroll to position [0, 0]
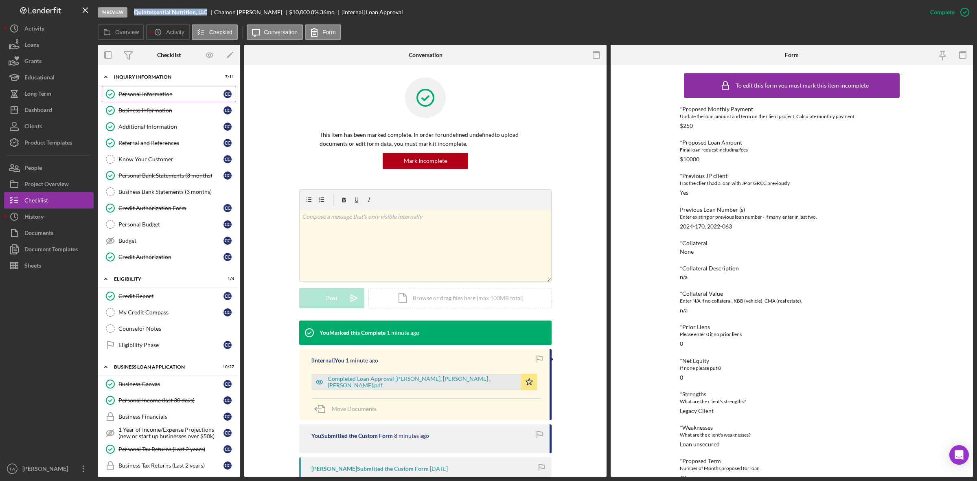
click at [180, 98] on link "Personal Information Personal Information C C" at bounding box center [169, 94] width 134 height 16
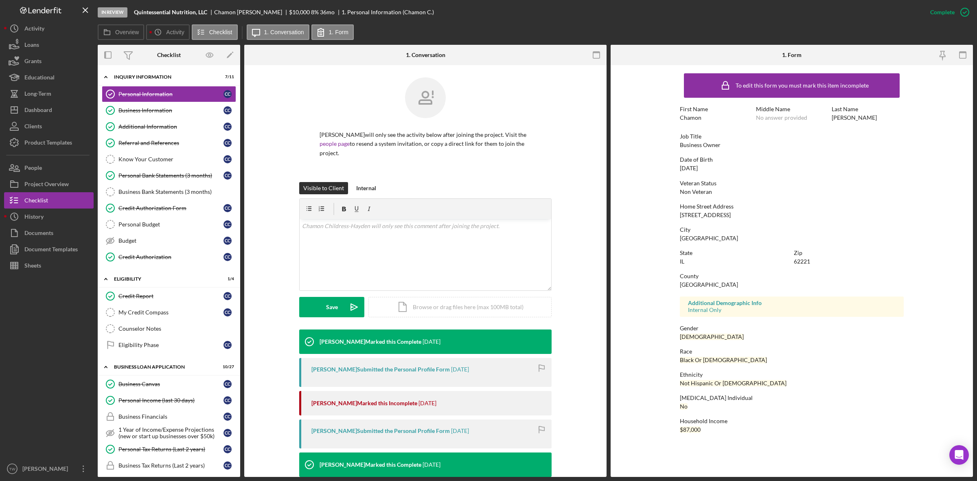
click at [721, 214] on div "[STREET_ADDRESS]" at bounding box center [705, 215] width 51 height 7
copy div "[STREET_ADDRESS]"
drag, startPoint x: 135, startPoint y: 11, endPoint x: 199, endPoint y: 15, distance: 64.4
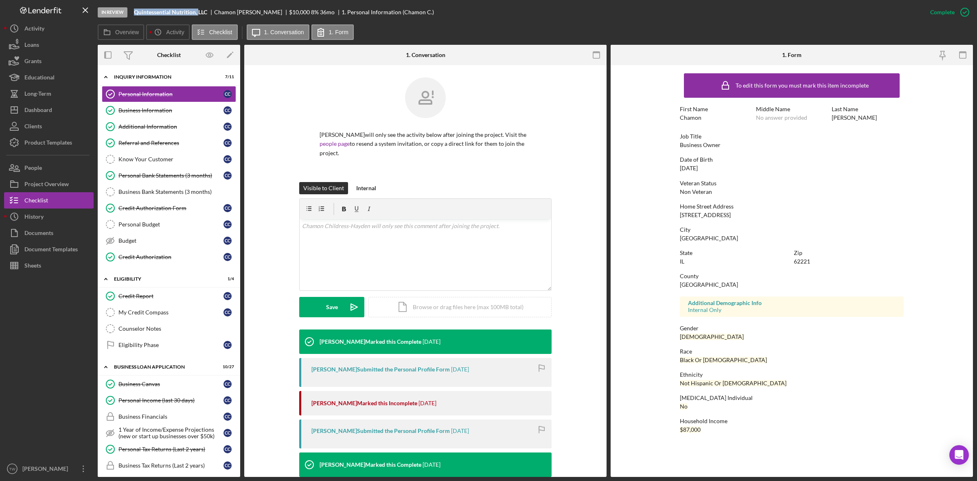
click at [199, 15] on b "Quintessential Nutrition, LLC" at bounding box center [170, 12] width 73 height 7
click at [210, 11] on div "Quintessential Nutrition, LLC" at bounding box center [174, 12] width 80 height 7
drag, startPoint x: 133, startPoint y: 11, endPoint x: 198, endPoint y: 17, distance: 65.4
click at [198, 17] on div "In Review Quintessential Nutrition, LLC Chamon Childress-[PERSON_NAME] $10,000 …" at bounding box center [510, 12] width 824 height 24
copy b "Quintessential Nutrition, LLC"
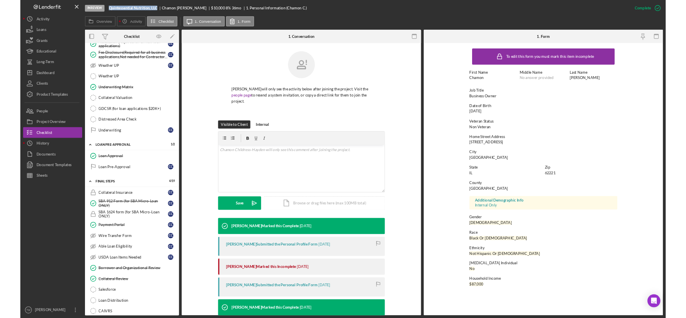
scroll to position [763, 0]
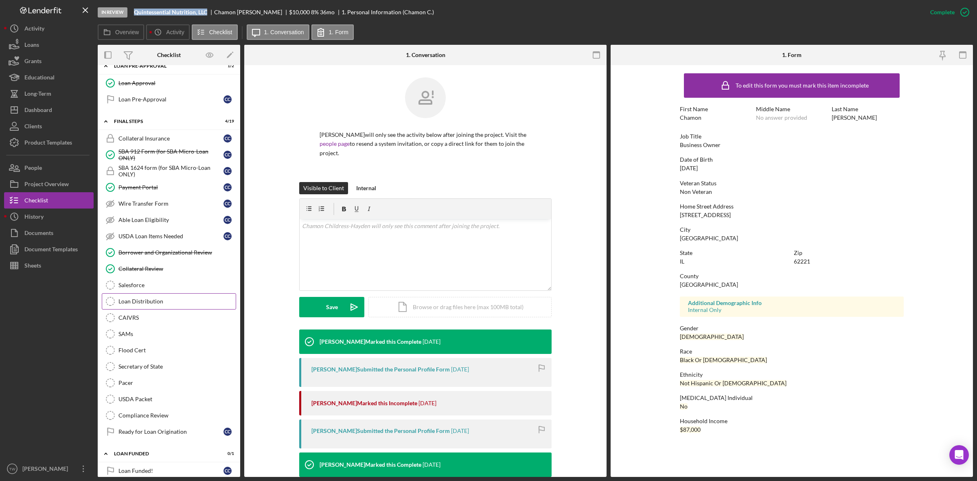
click at [157, 304] on div "Loan Distribution" at bounding box center [176, 301] width 117 height 7
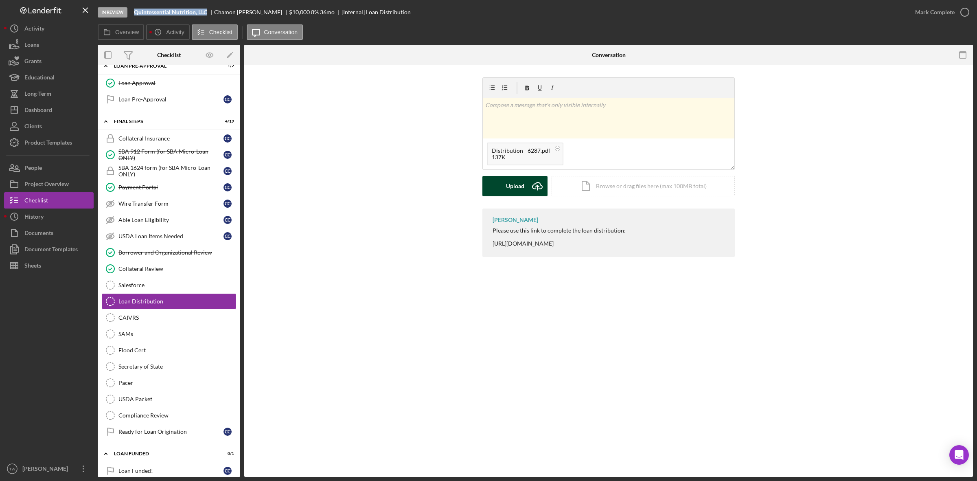
click at [517, 192] on div "Upload" at bounding box center [515, 186] width 18 height 20
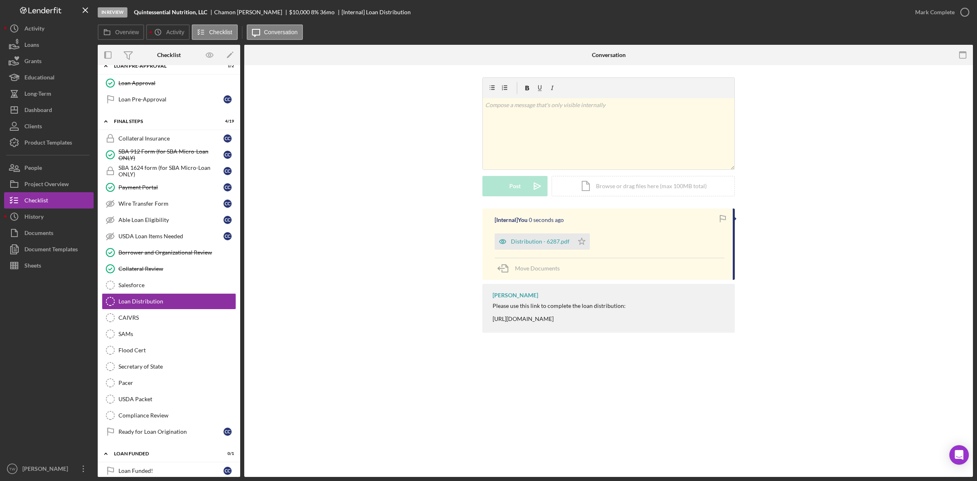
click at [945, 21] on div "Mark Complete" at bounding box center [940, 12] width 66 height 24
click at [935, 17] on div "Mark Complete" at bounding box center [934, 12] width 39 height 16
